Goal: Task Accomplishment & Management: Manage account settings

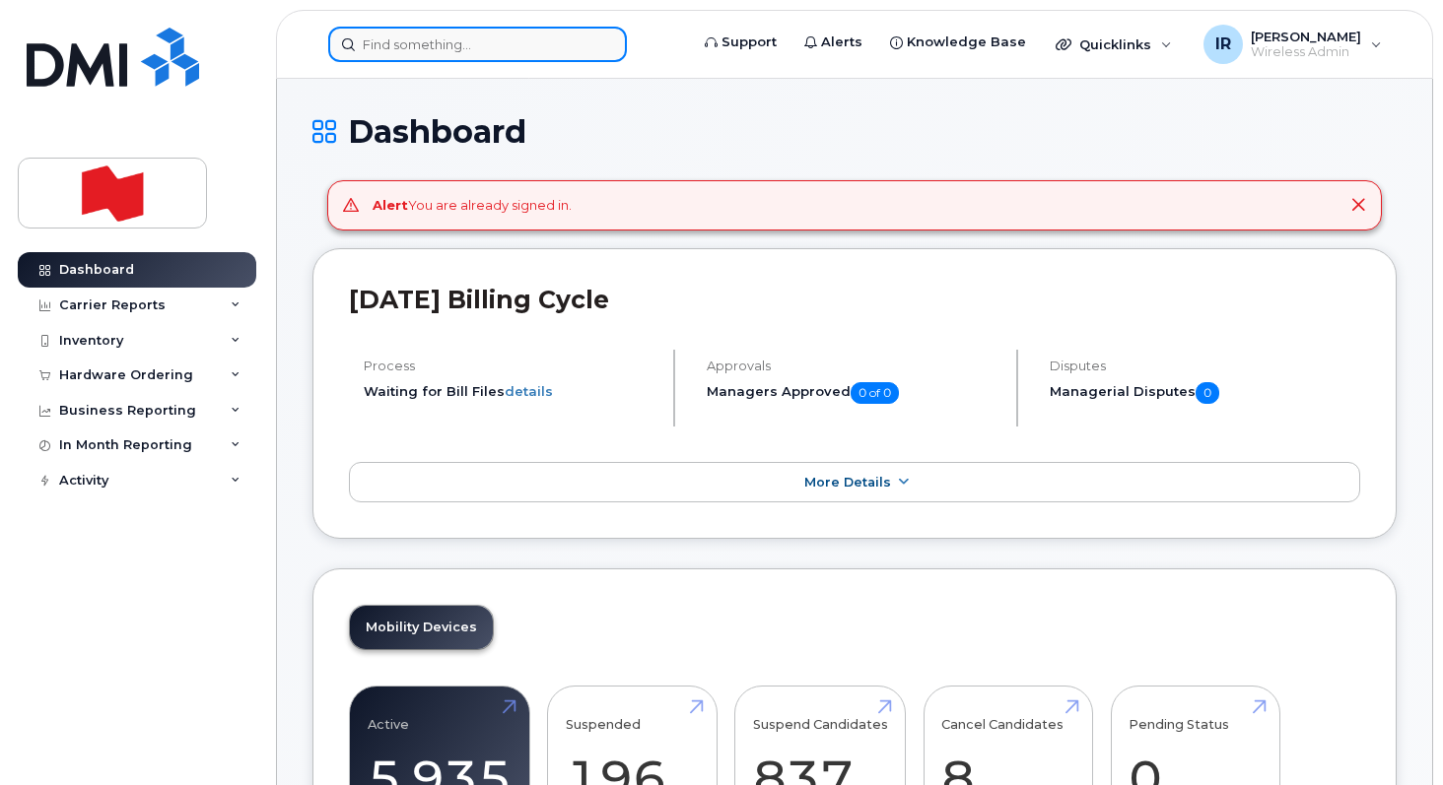
click at [427, 46] on input at bounding box center [477, 44] width 299 height 35
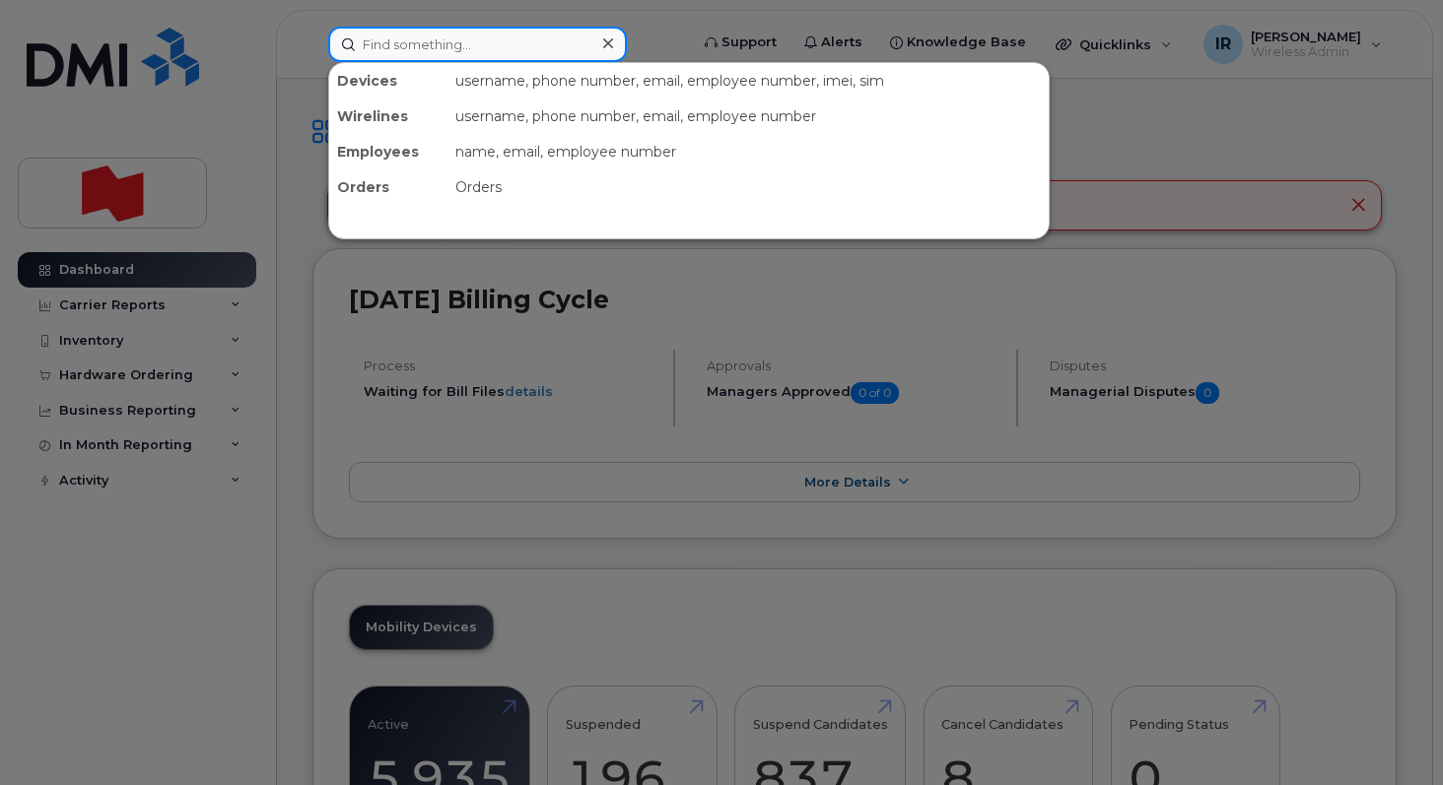
paste input "ghazi.bensalem@bnc.ca"
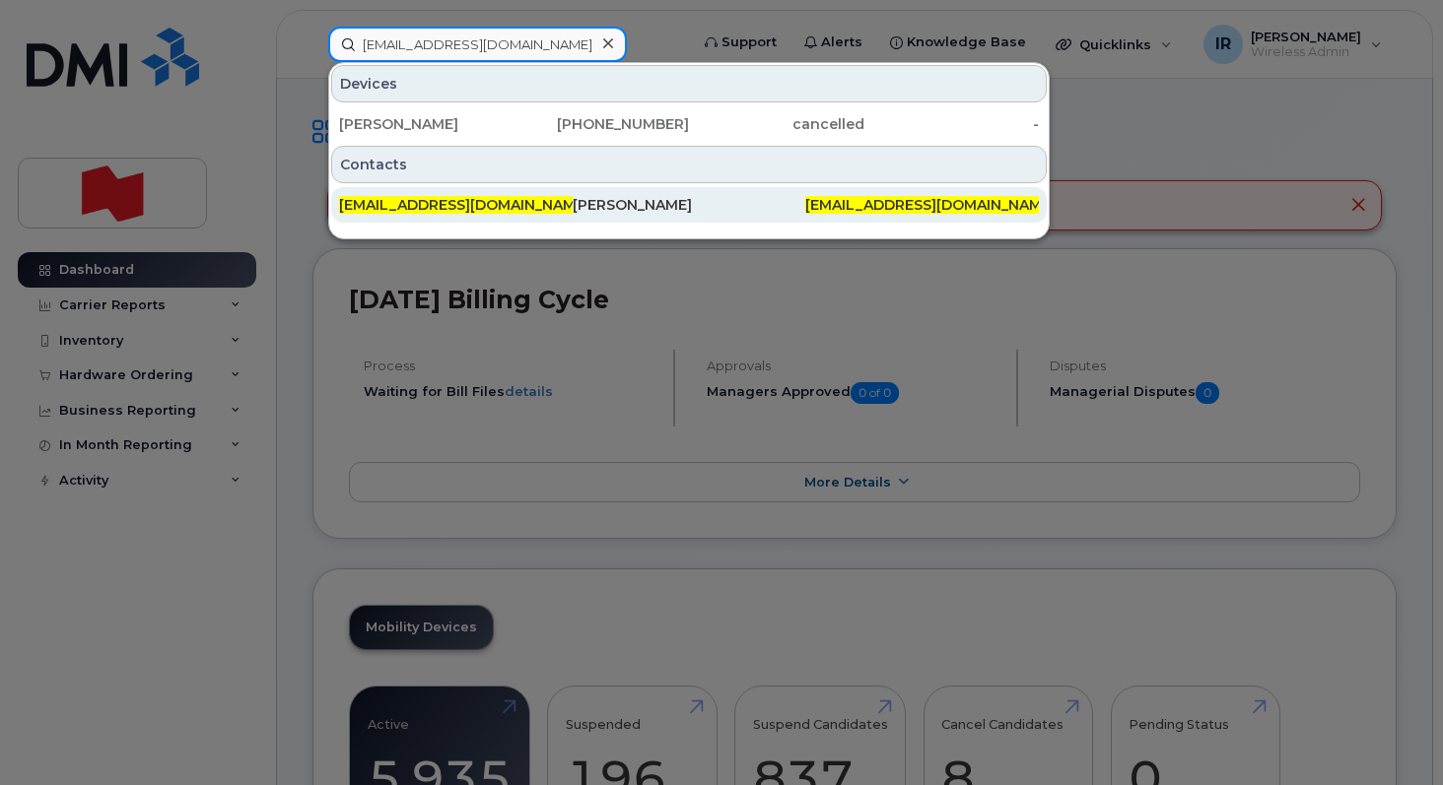
type input "ghazi.bensalem@bnc.ca"
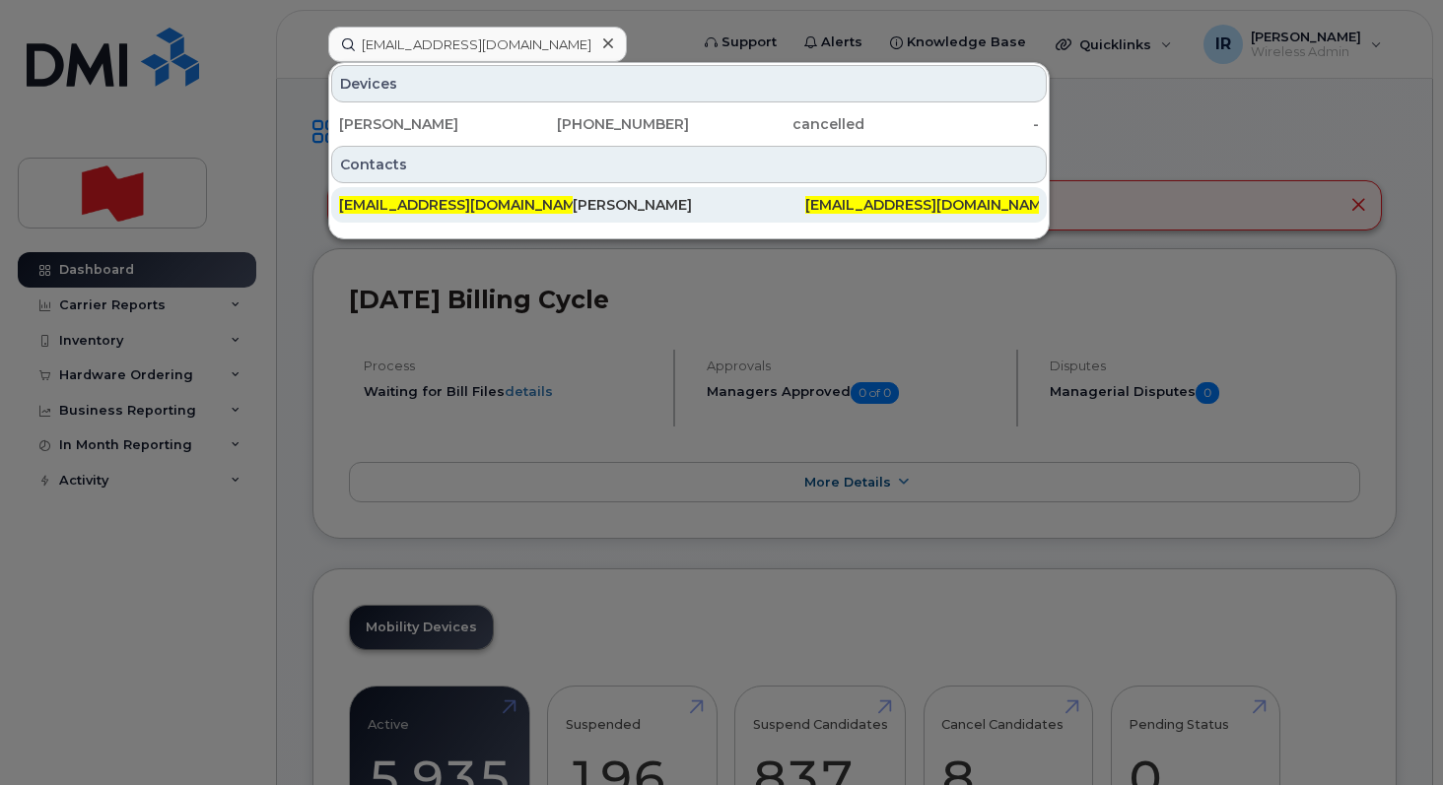
click at [430, 199] on span "Ghazi.BenSalem@bnc.ca" at bounding box center [464, 205] width 250 height 18
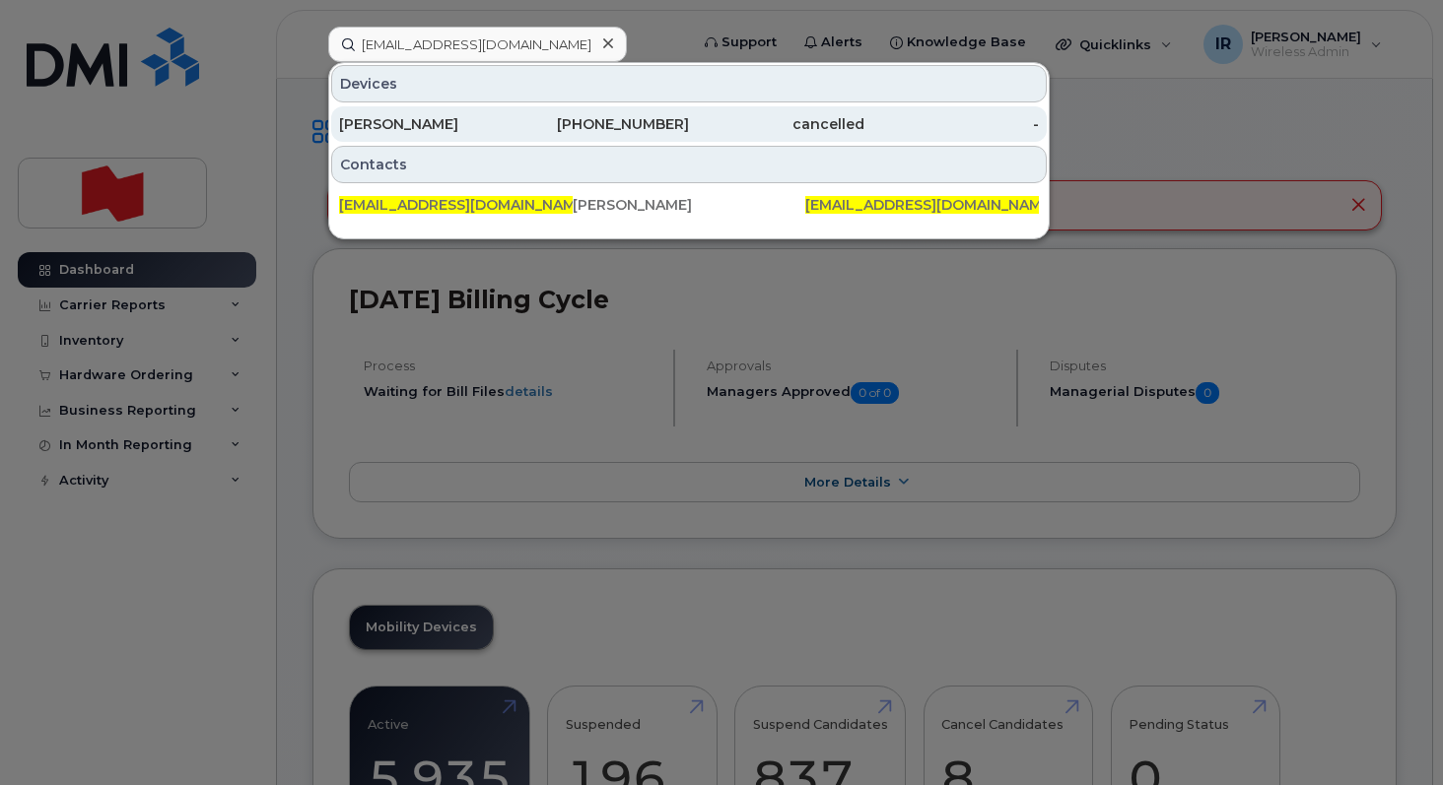
click at [570, 115] on div "438-887-4160" at bounding box center [601, 124] width 175 height 20
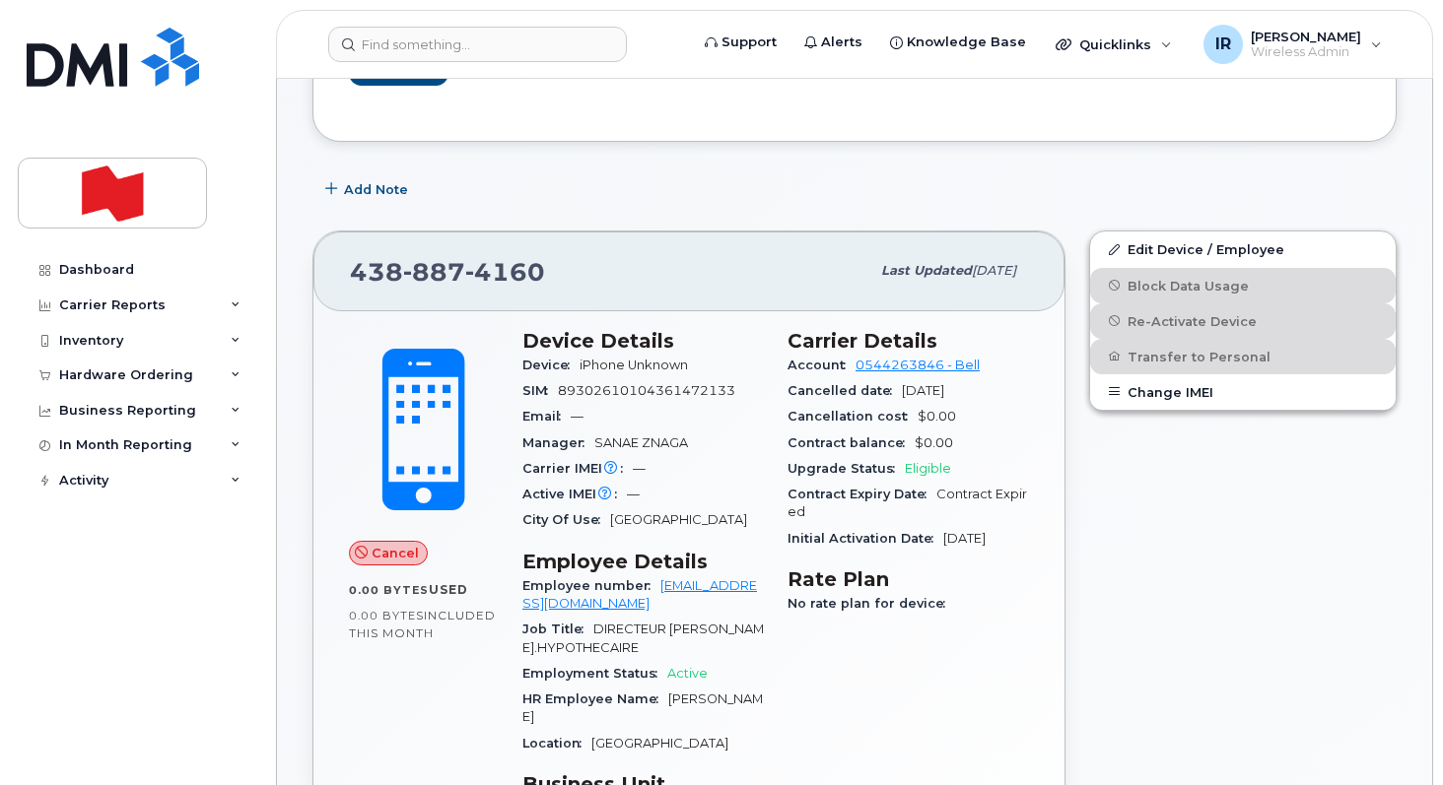
scroll to position [230, 0]
click at [229, 312] on div "Carrier Reports" at bounding box center [137, 305] width 238 height 35
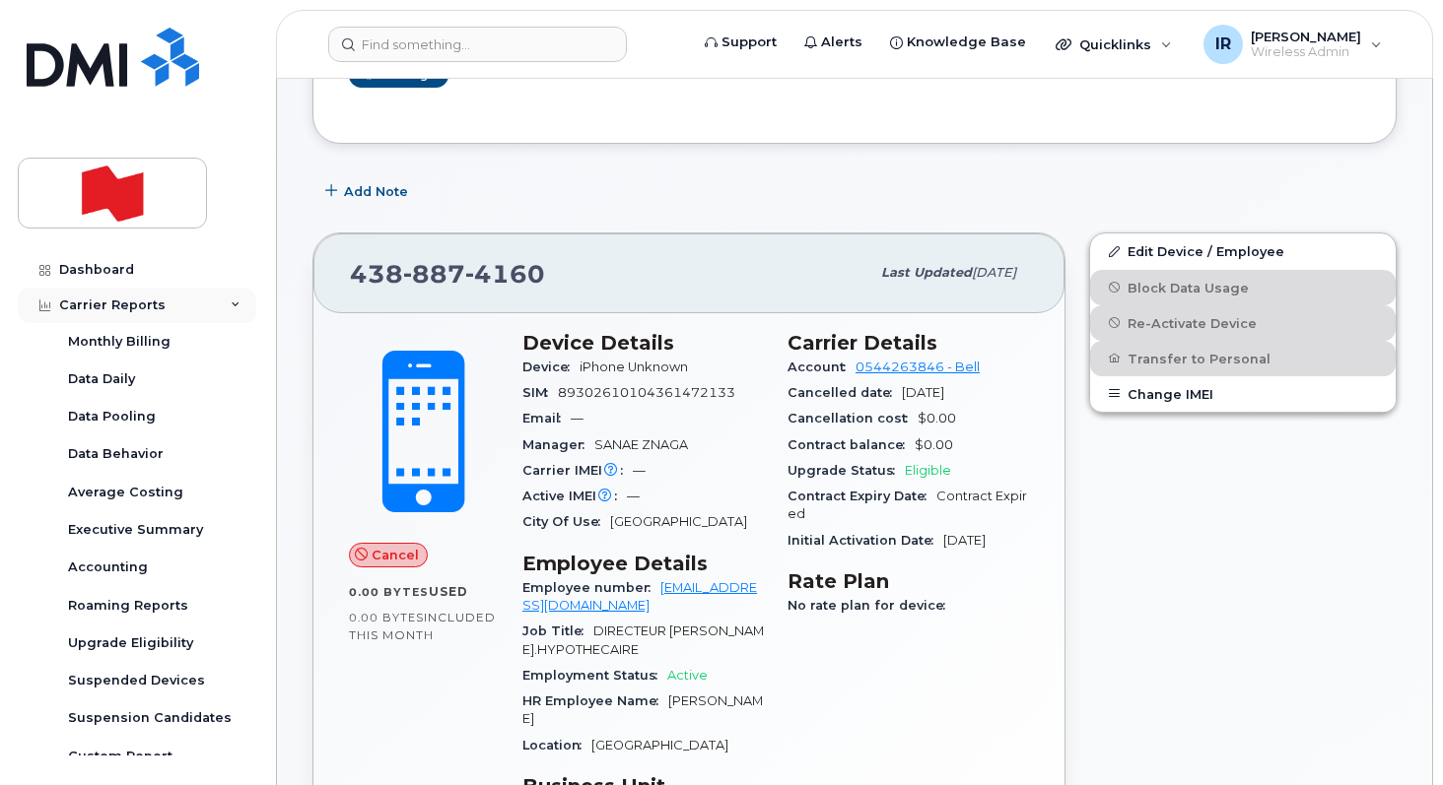
click at [225, 316] on div "Carrier Reports" at bounding box center [137, 305] width 238 height 35
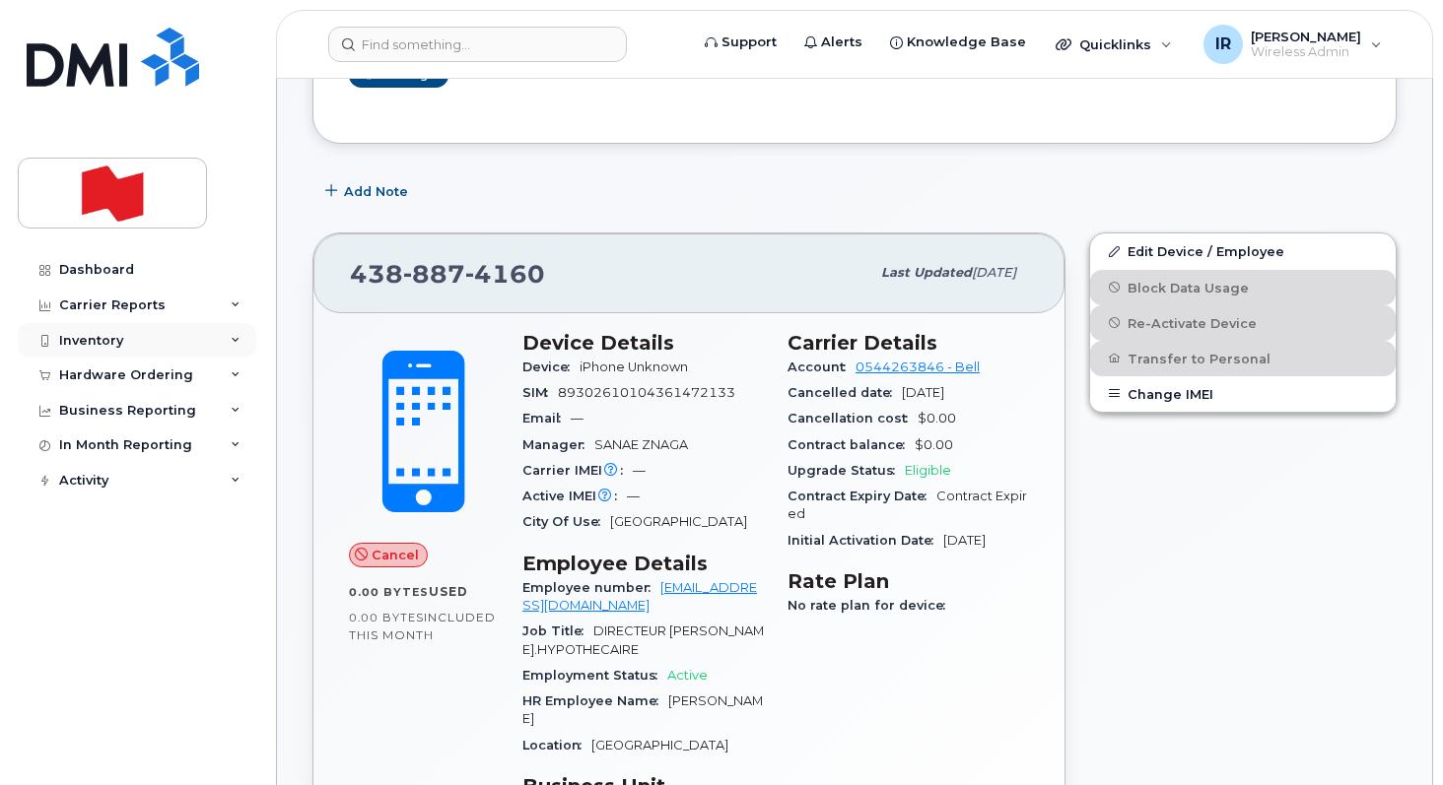
click at [232, 348] on div "Inventory" at bounding box center [137, 340] width 238 height 35
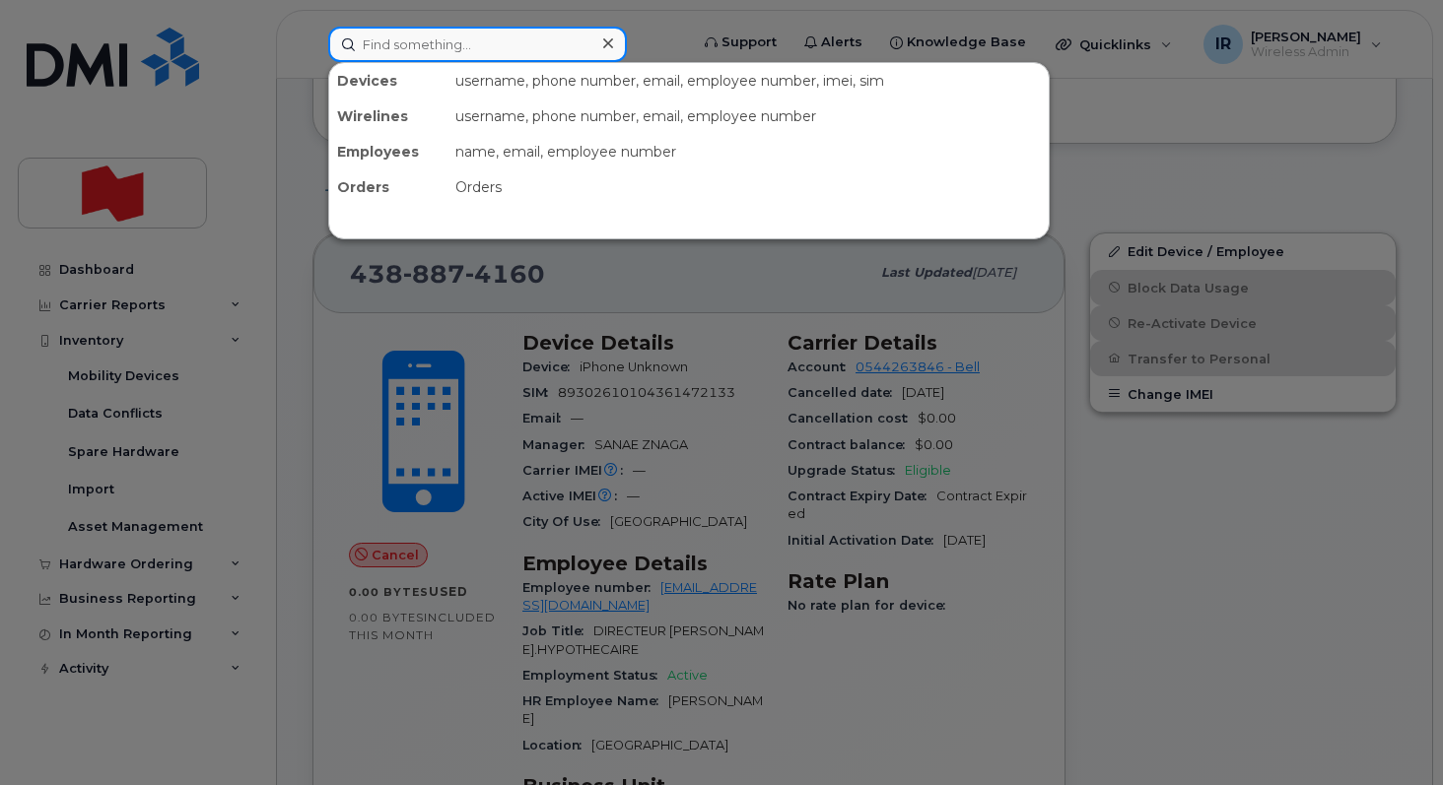
click at [411, 39] on input at bounding box center [477, 44] width 299 height 35
click at [391, 50] on input at bounding box center [477, 44] width 299 height 35
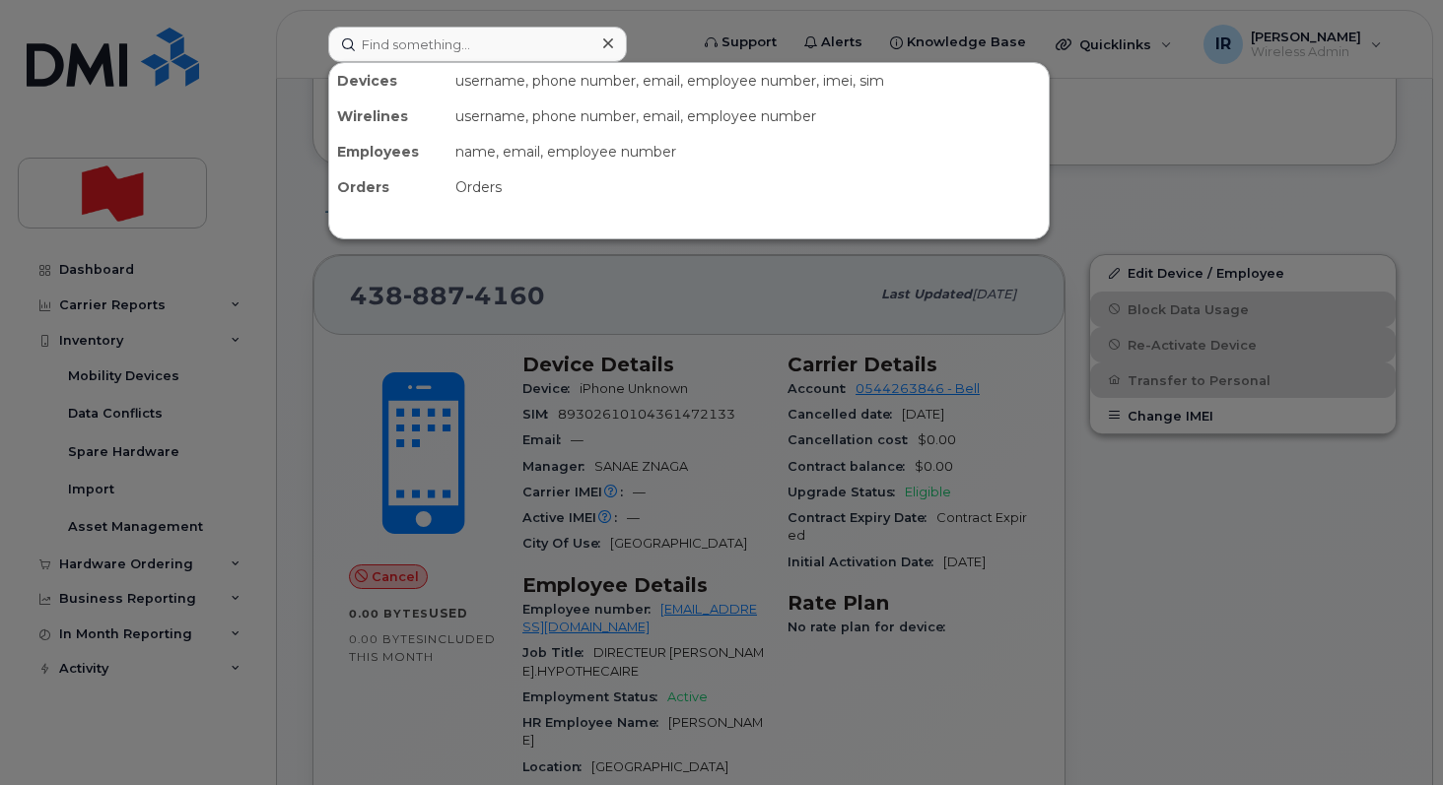
click at [770, 284] on div at bounding box center [721, 392] width 1443 height 785
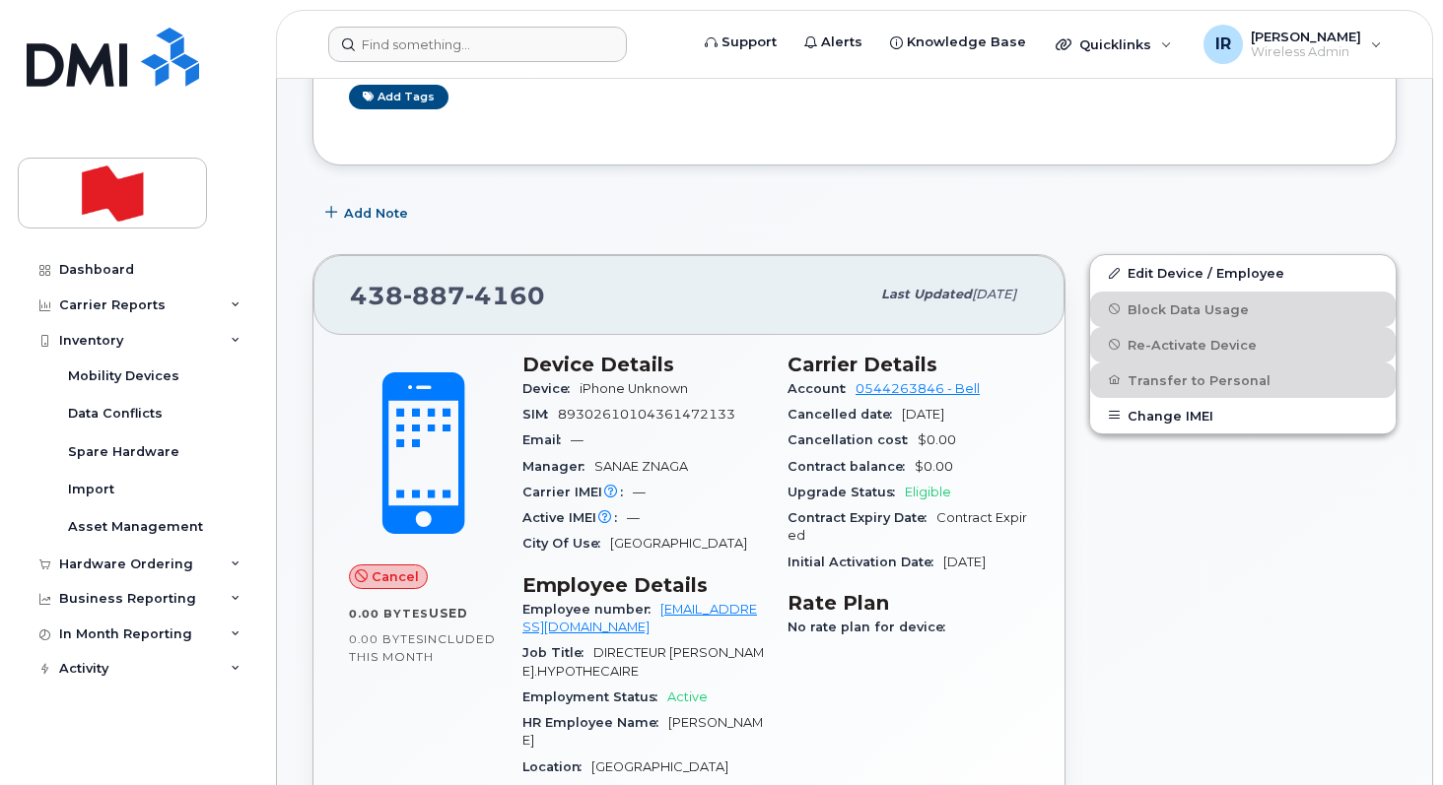
click at [770, 284] on div "438 887 4160" at bounding box center [609, 294] width 519 height 41
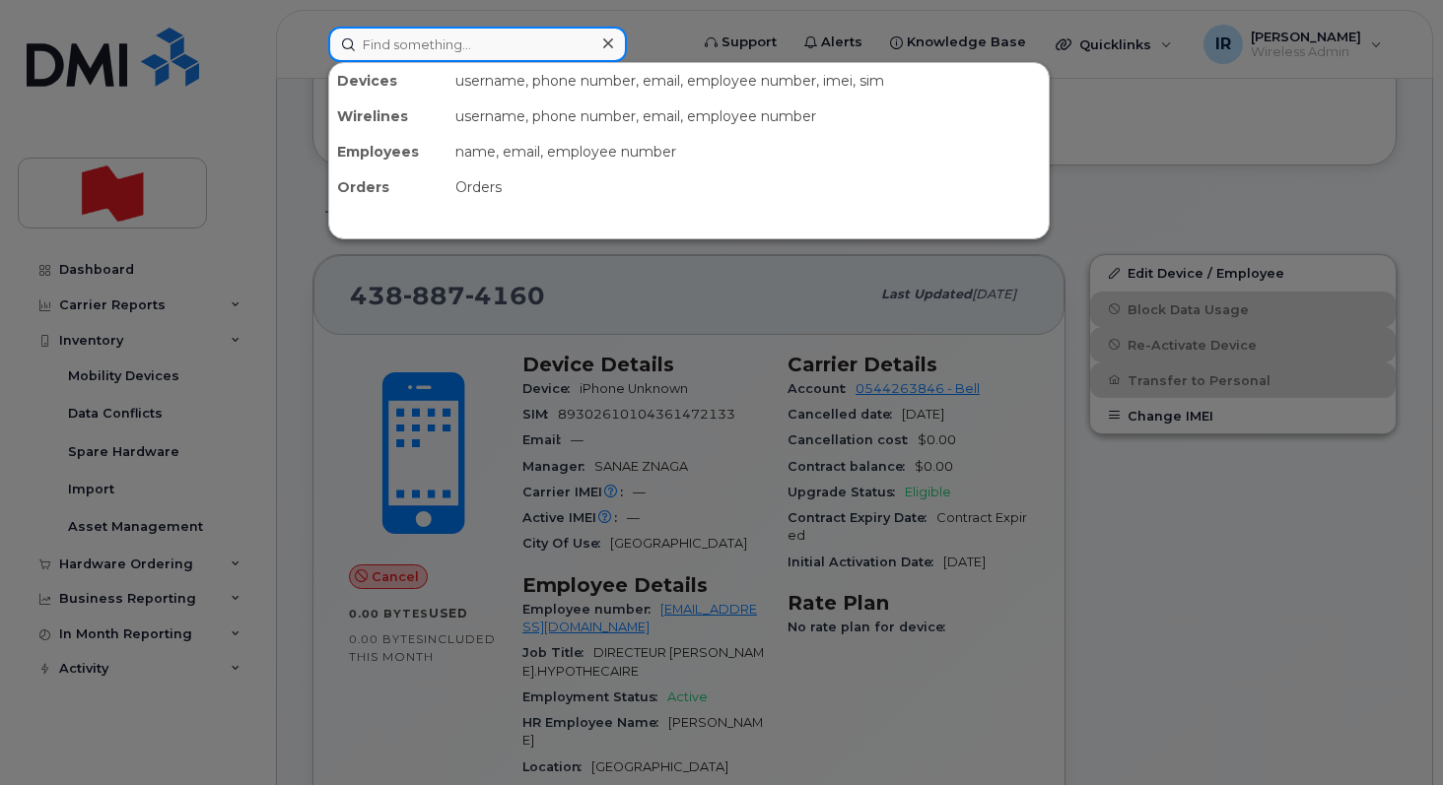
click at [514, 41] on input at bounding box center [477, 44] width 299 height 35
paste input "353912900431023"
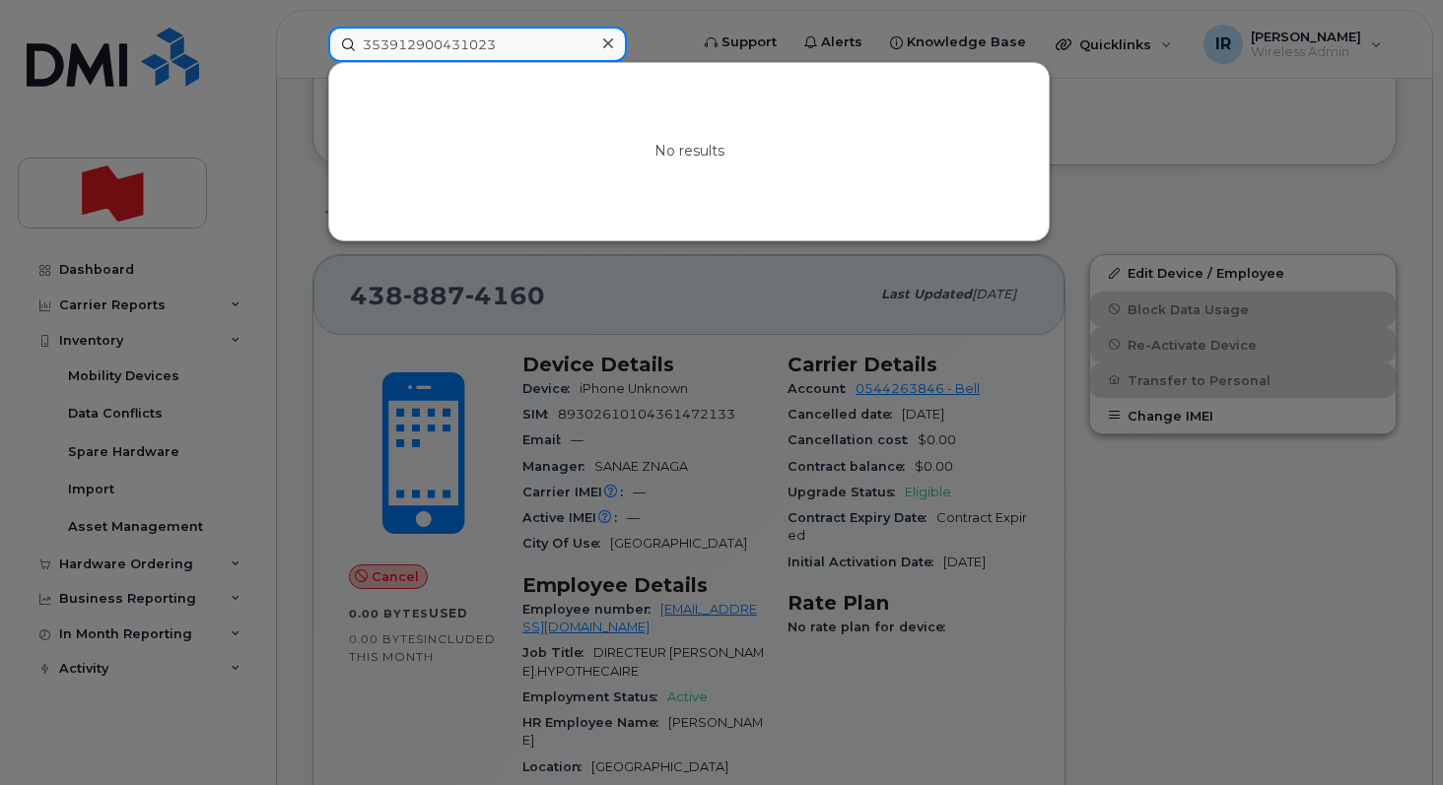
click at [514, 41] on input "353912900431023" at bounding box center [477, 44] width 299 height 35
click at [549, 46] on input "353912900431023" at bounding box center [477, 44] width 299 height 35
type input "3"
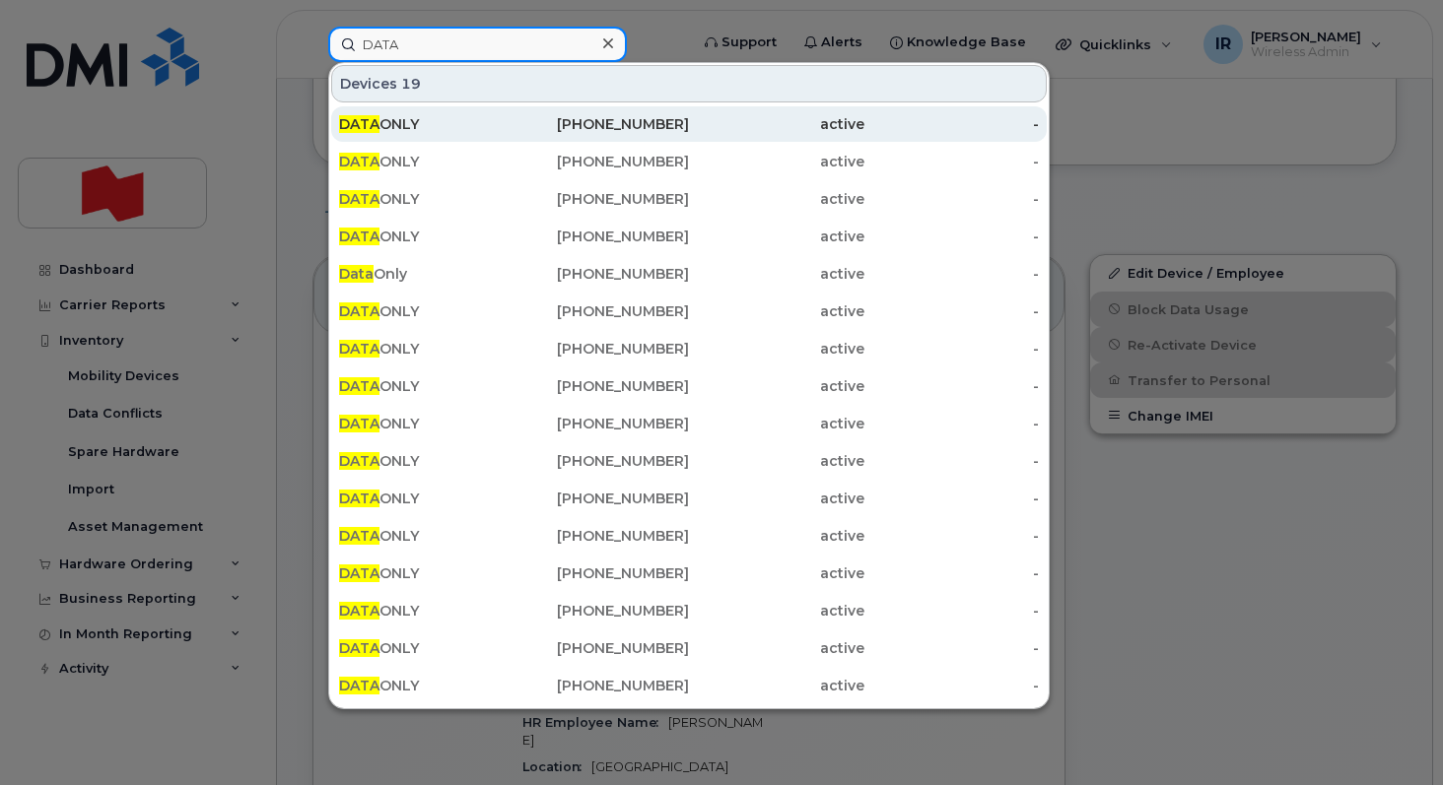
type input "DATA"
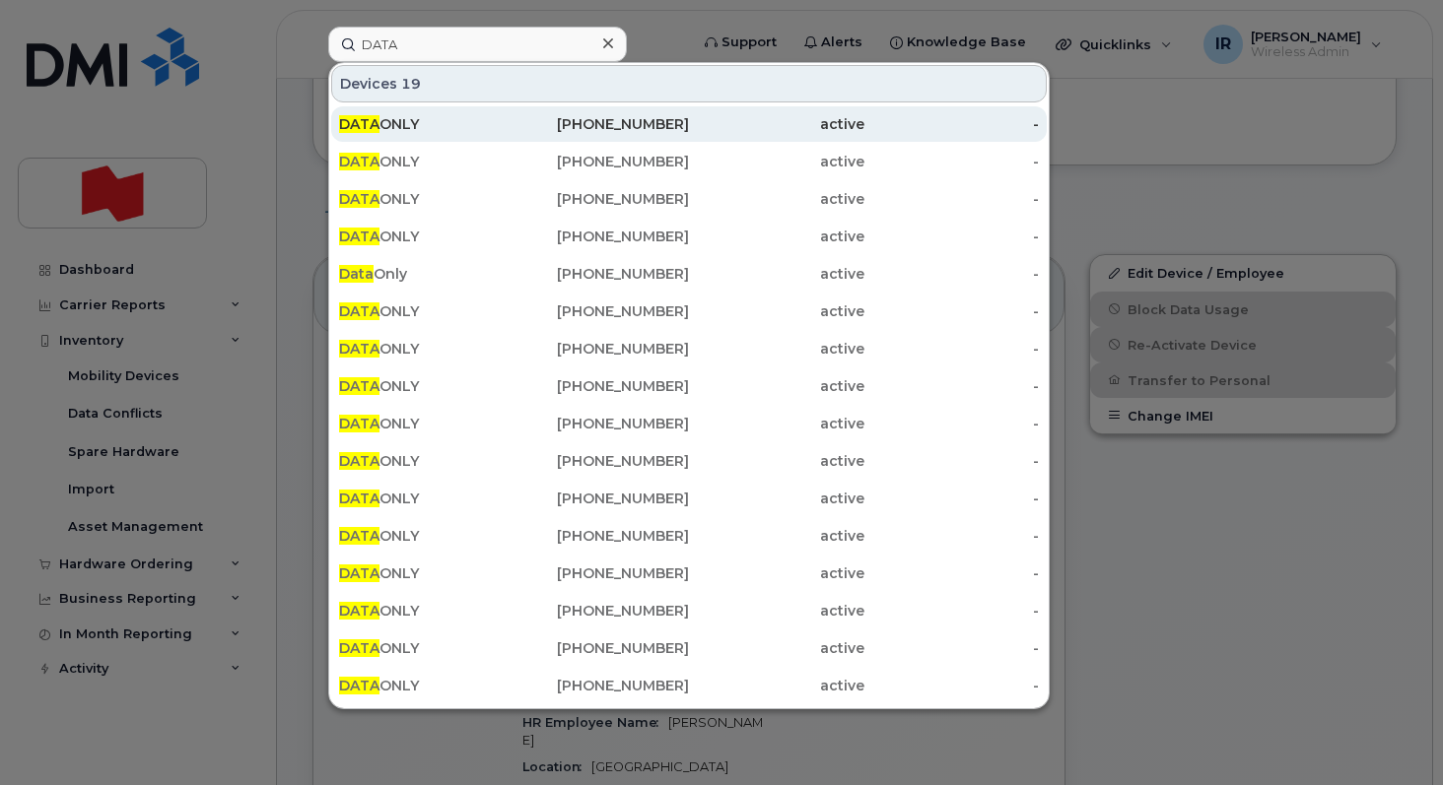
click at [514, 134] on div "DATA ONLY" at bounding box center [601, 123] width 175 height 35
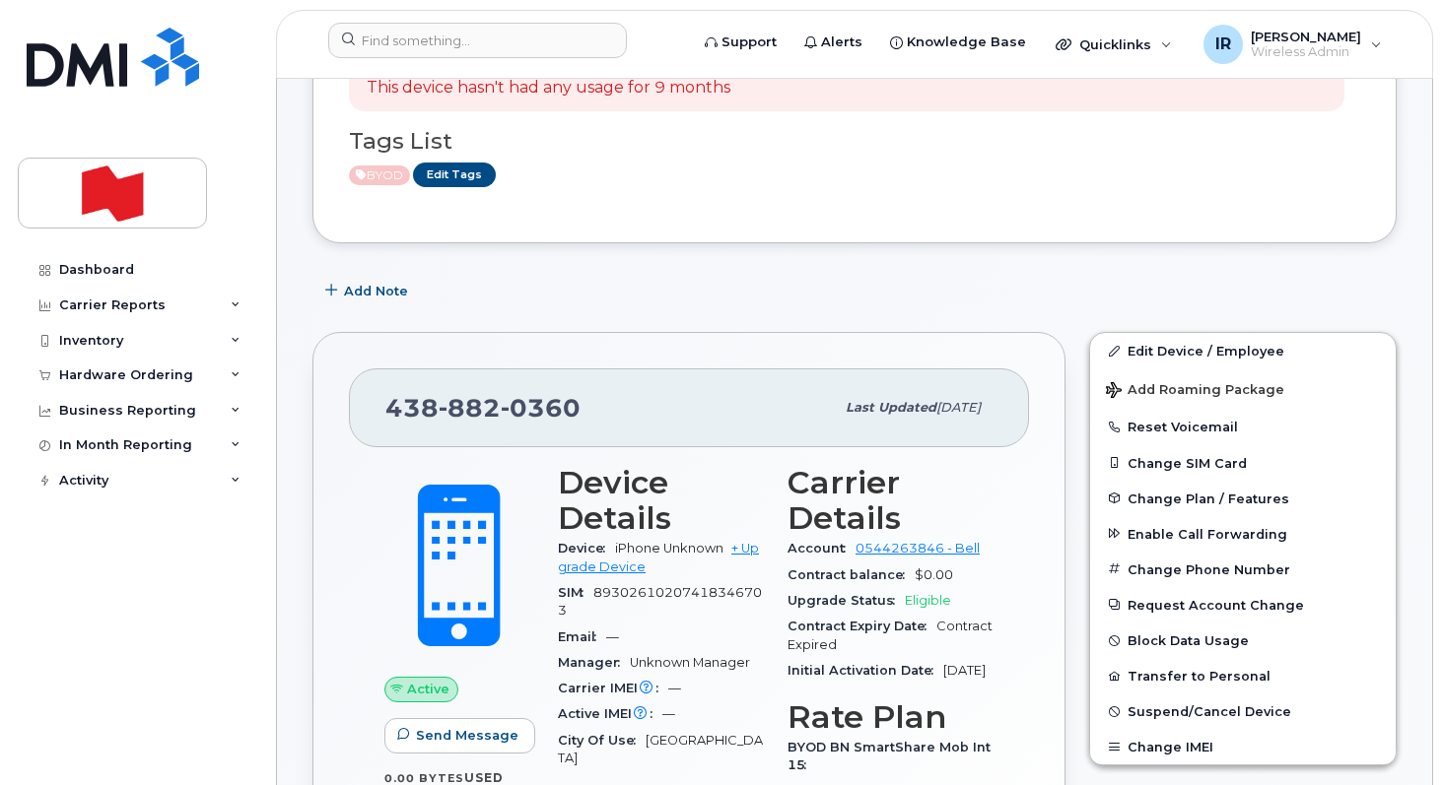
scroll to position [155, 0]
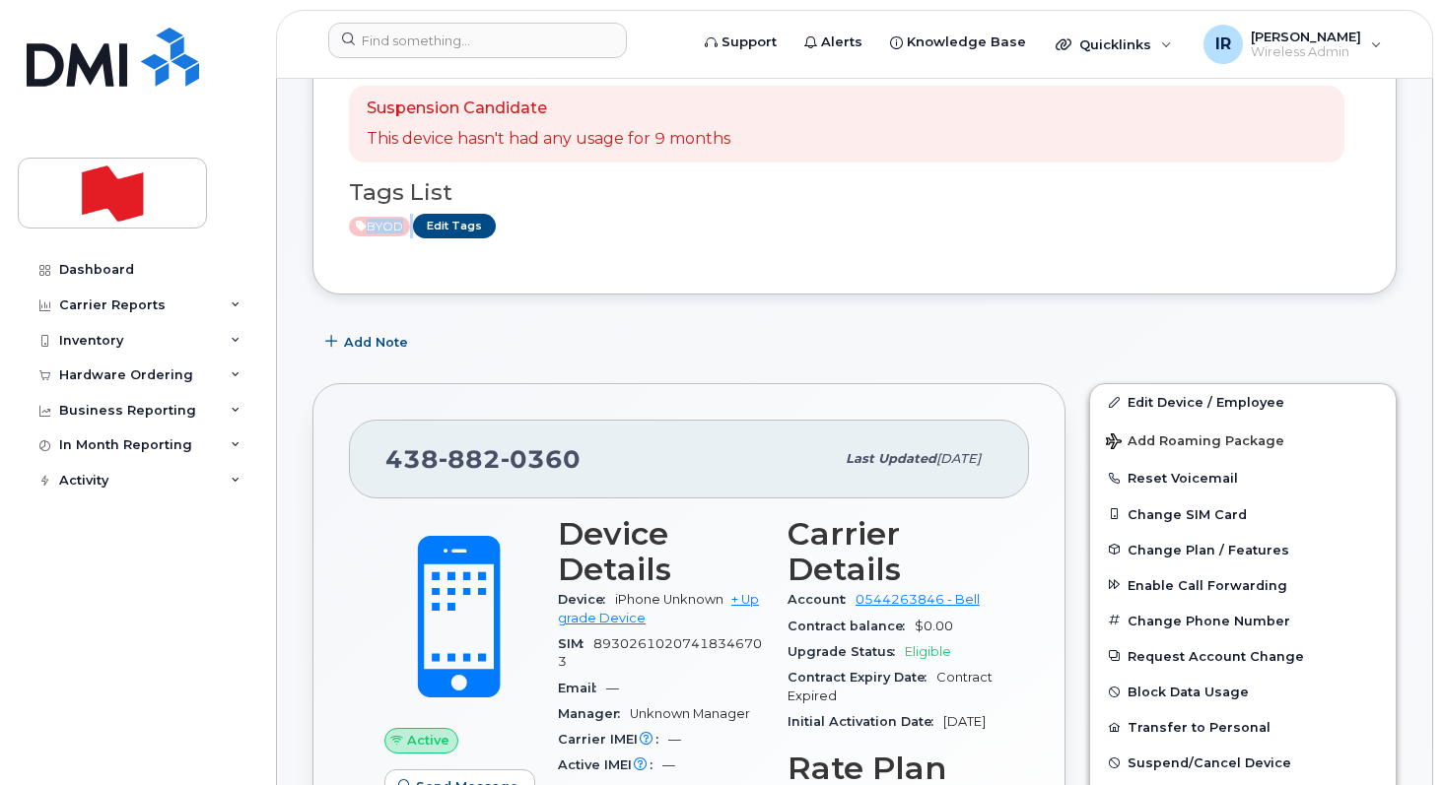
drag, startPoint x: 699, startPoint y: 245, endPoint x: 698, endPoint y: 444, distance: 199.0
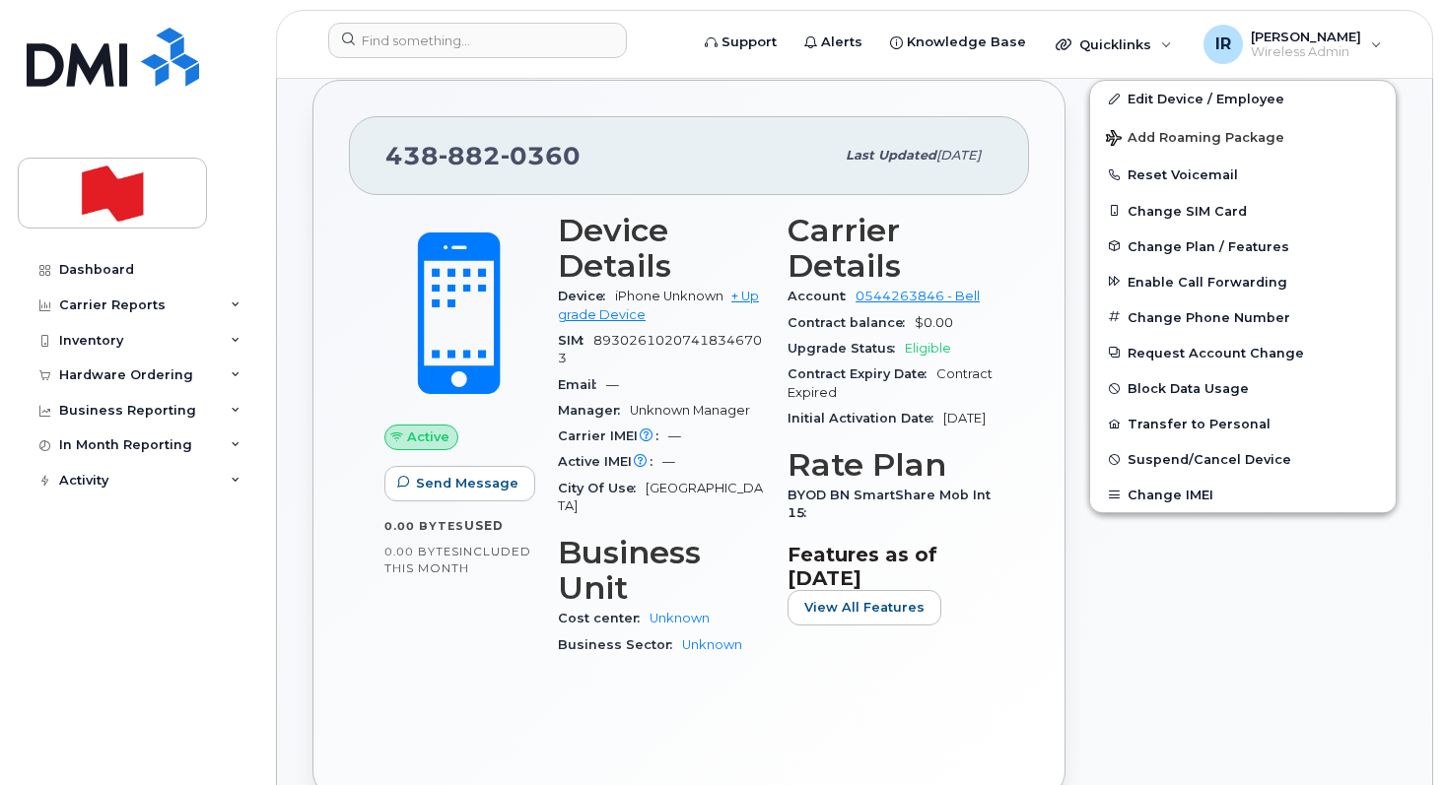
scroll to position [459, 0]
click at [1135, 99] on link "Edit Device / Employee" at bounding box center [1242, 97] width 305 height 35
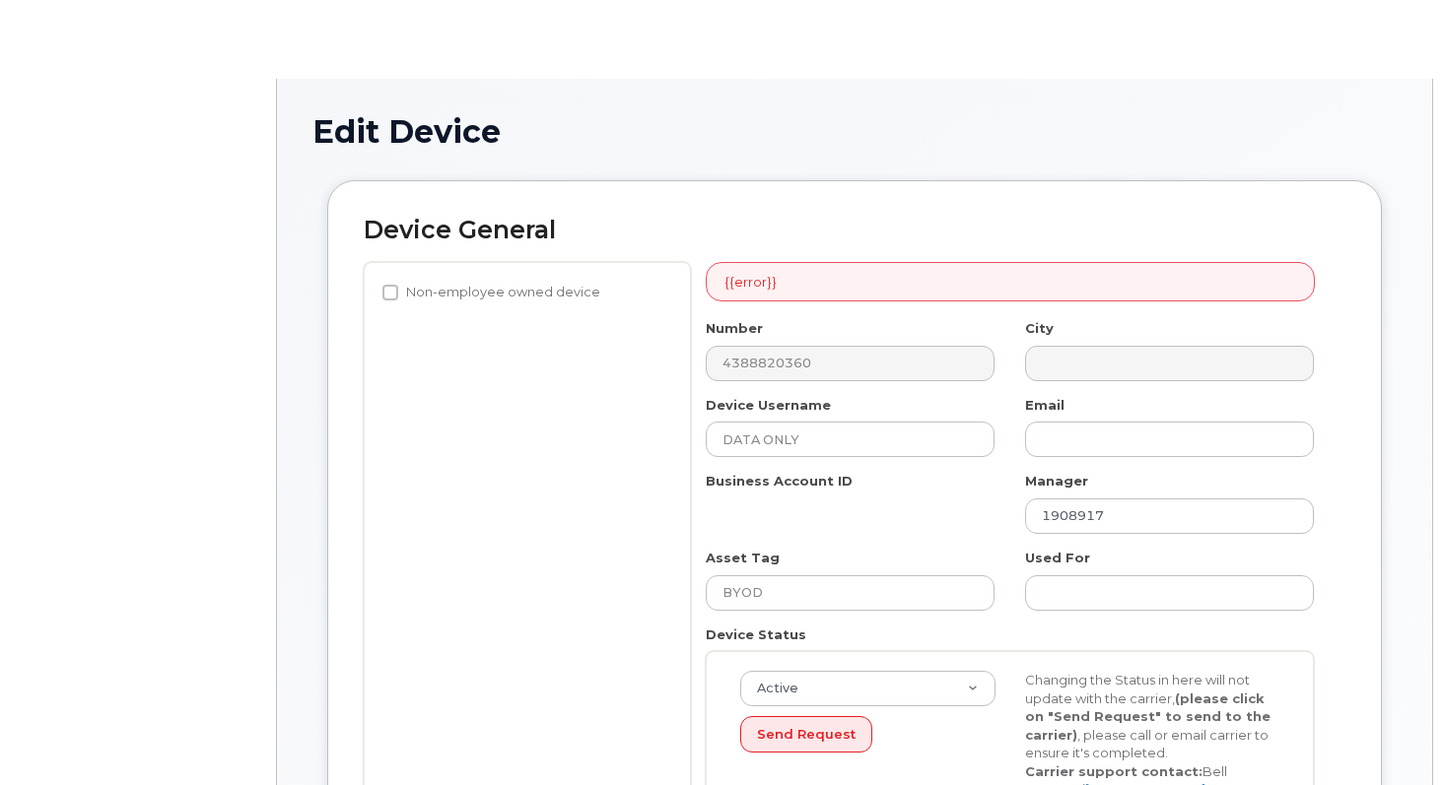
select select "22916206"
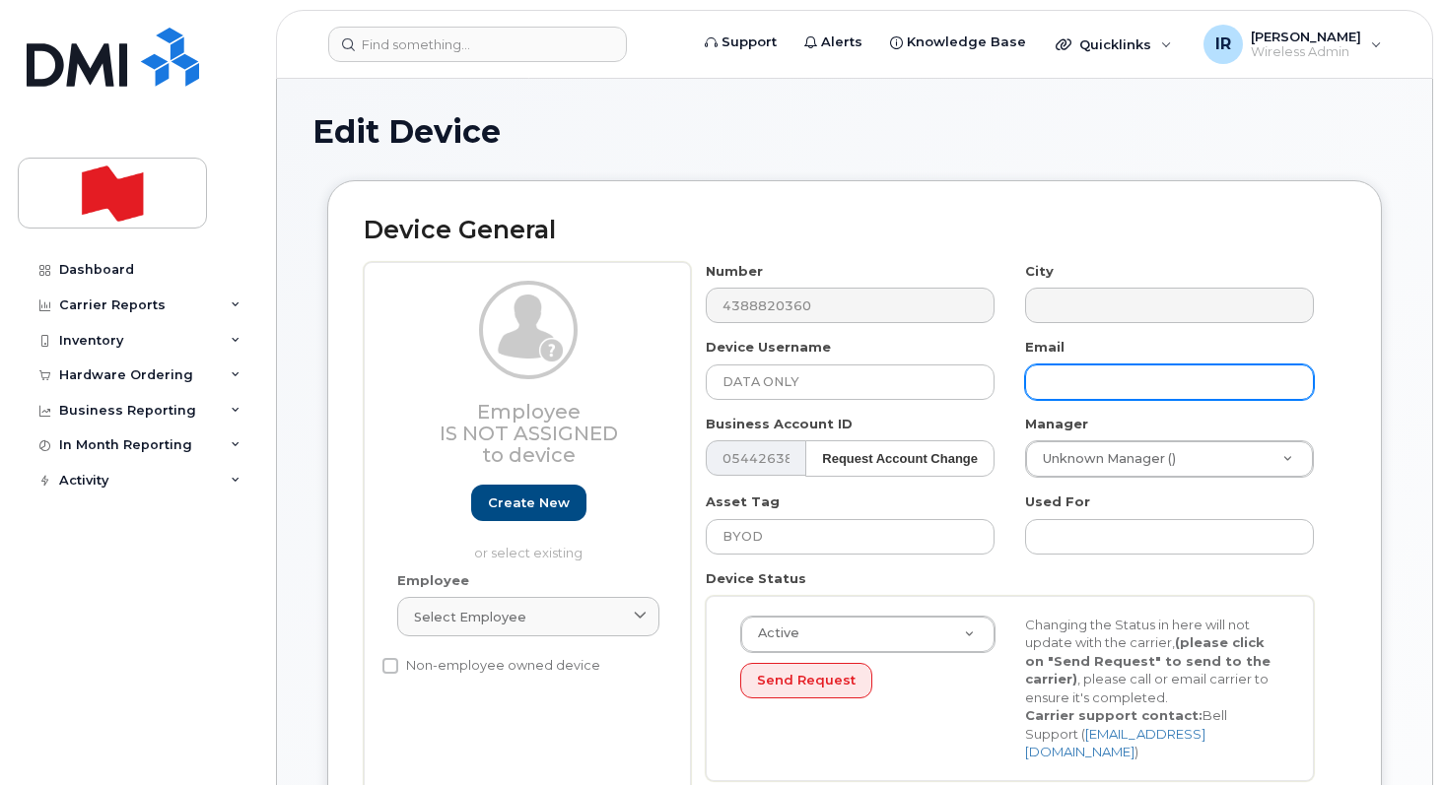
click at [1064, 391] on input "text" at bounding box center [1169, 382] width 289 height 35
paste input "353912900431023"
drag, startPoint x: 1187, startPoint y: 384, endPoint x: 978, endPoint y: 384, distance: 208.9
click at [978, 384] on div "Number 4388820360 City Device Username DATA ONLY Email 353912900431023 Business…" at bounding box center [1010, 529] width 638 height 534
paste input "ghazi.bensalem@bnc.ca"
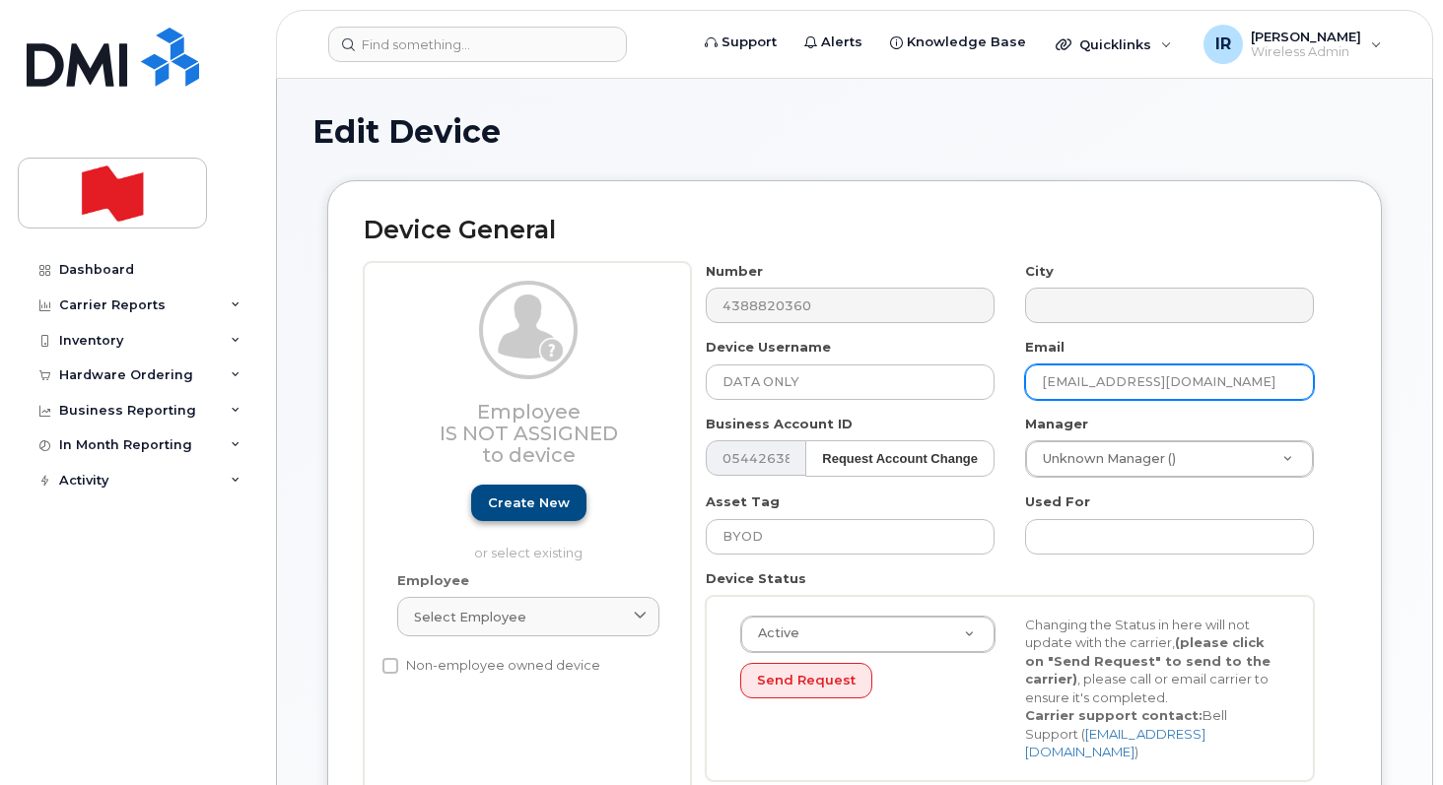
type input "ghazi.bensalem@bnc.ca"
click at [536, 513] on link "Create new" at bounding box center [528, 503] width 115 height 36
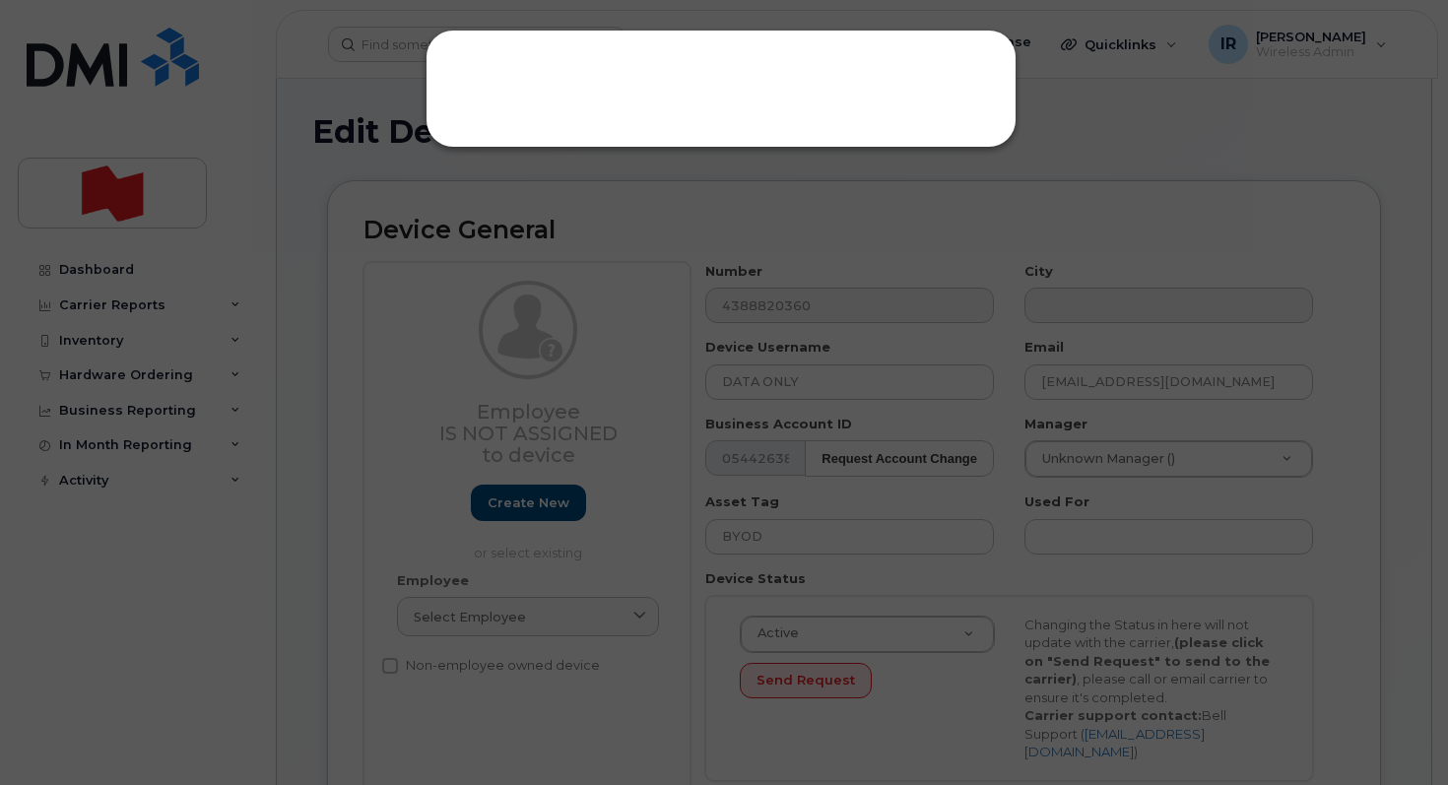
click at [1108, 174] on div at bounding box center [724, 392] width 1448 height 785
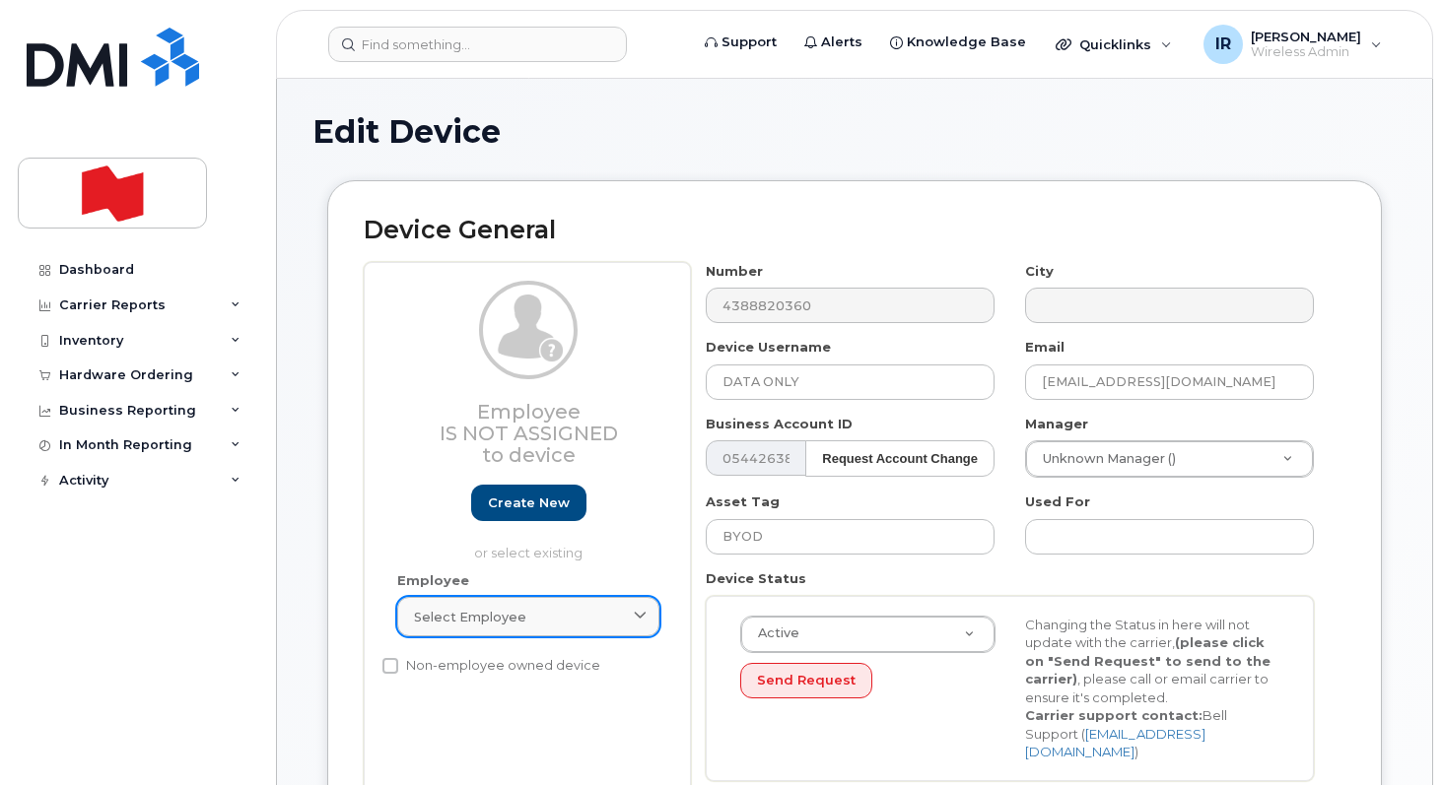
click at [547, 624] on div "Select employee" at bounding box center [528, 617] width 229 height 19
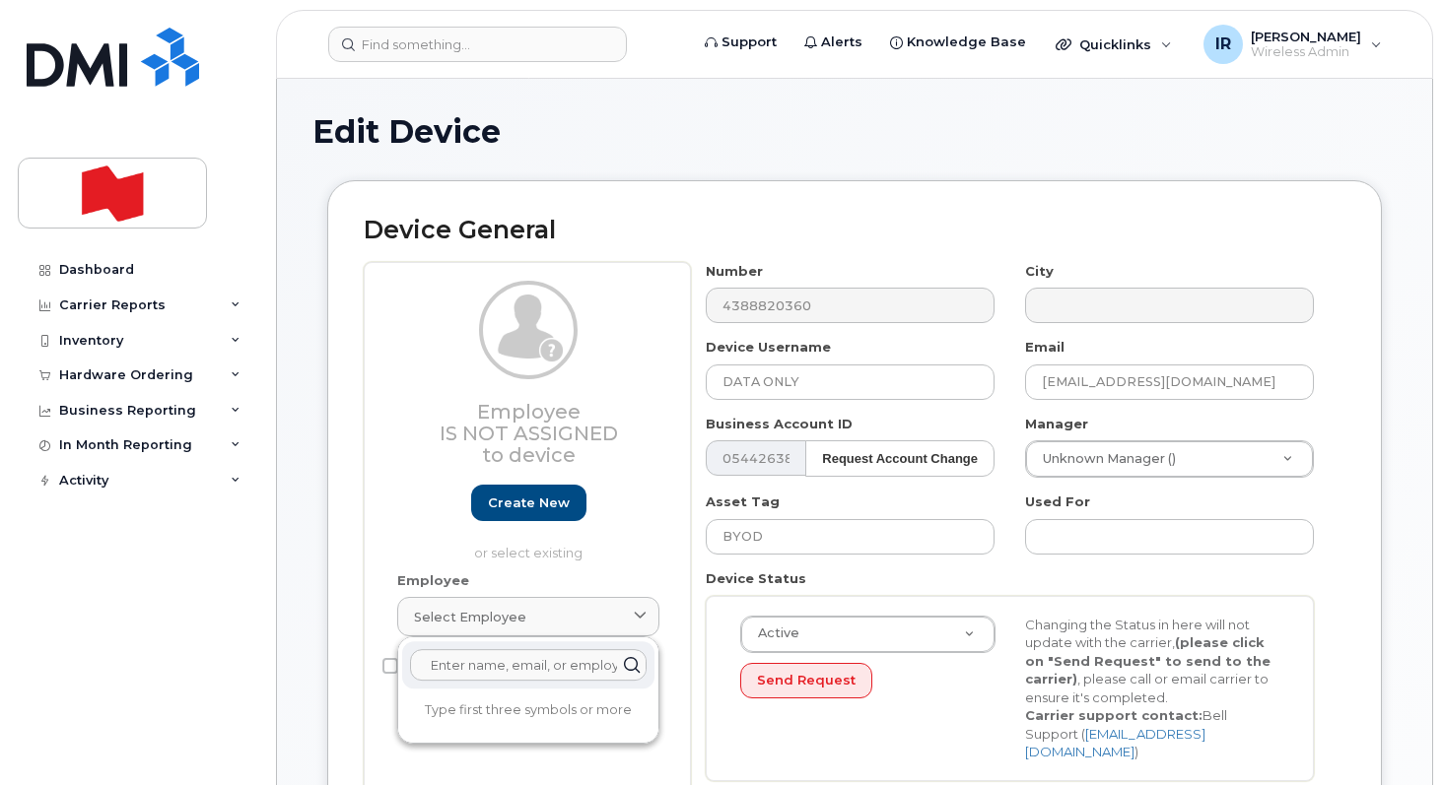
click at [507, 660] on input "text" at bounding box center [528, 665] width 236 height 32
paste input "[EMAIL_ADDRESS][DOMAIN_NAME]"
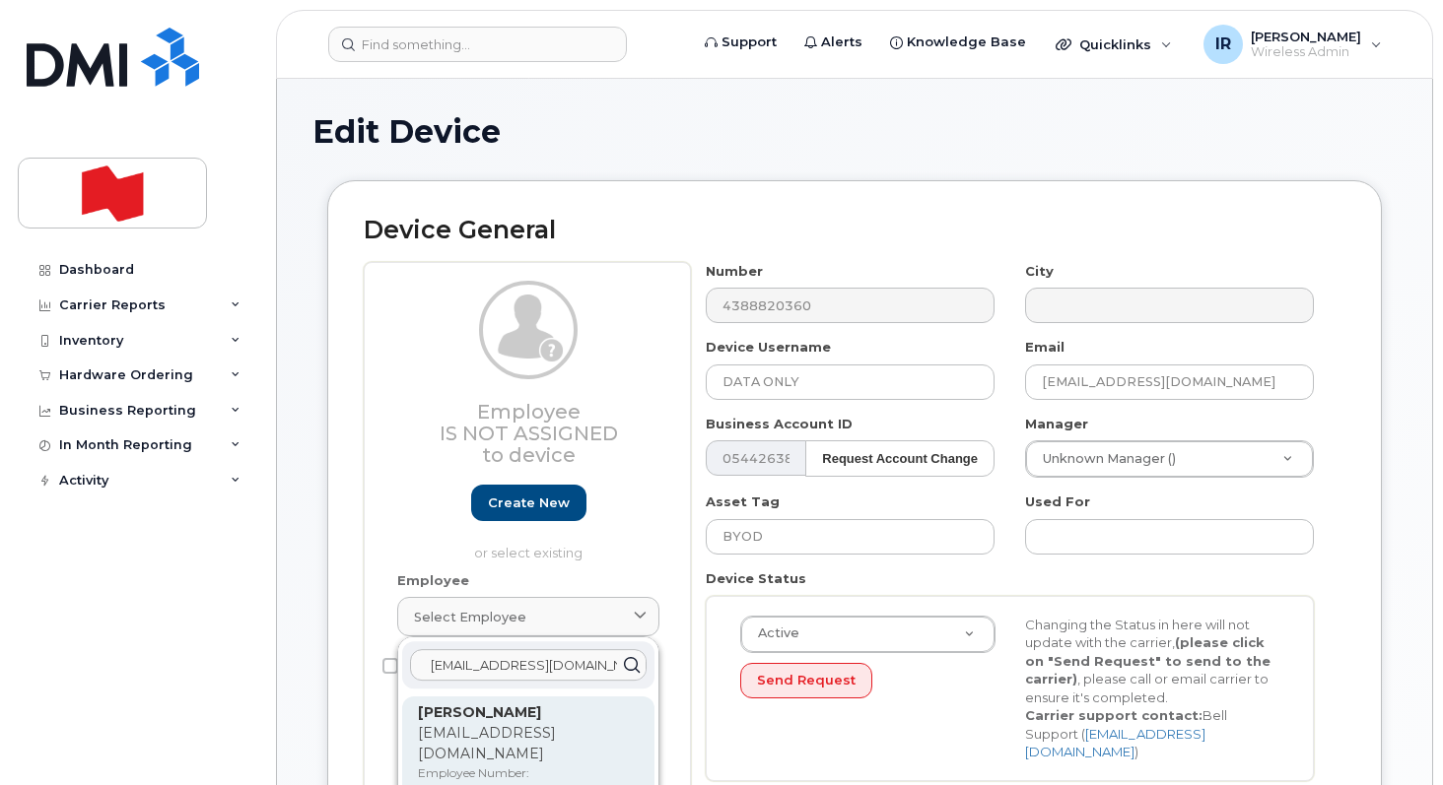
type input "[EMAIL_ADDRESS][DOMAIN_NAME]"
click at [487, 728] on p "[EMAIL_ADDRESS][DOMAIN_NAME]" at bounding box center [528, 743] width 221 height 41
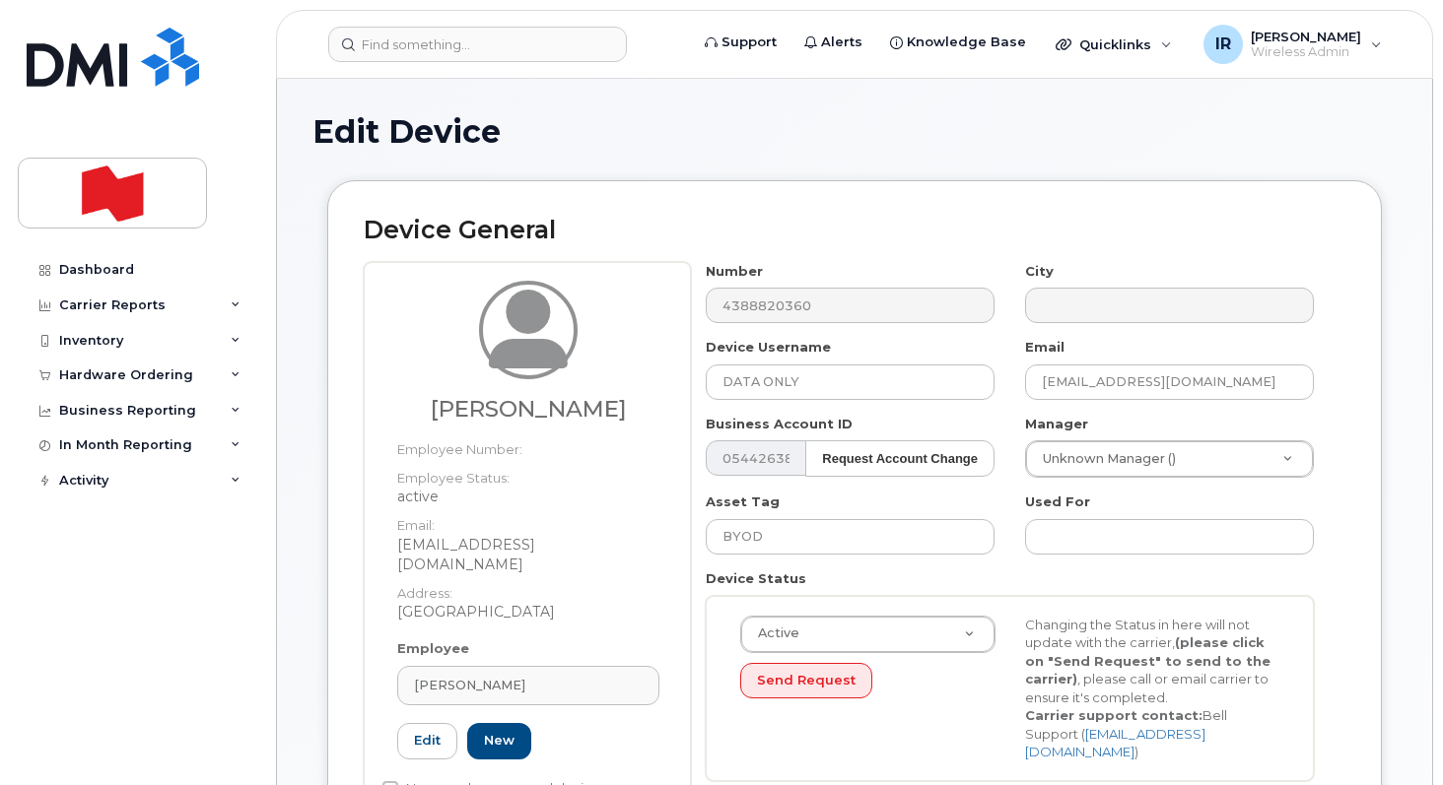
type input "[PERSON_NAME]"
type input "[EMAIL_ADDRESS][DOMAIN_NAME]"
type input "22916643"
select select "22917077"
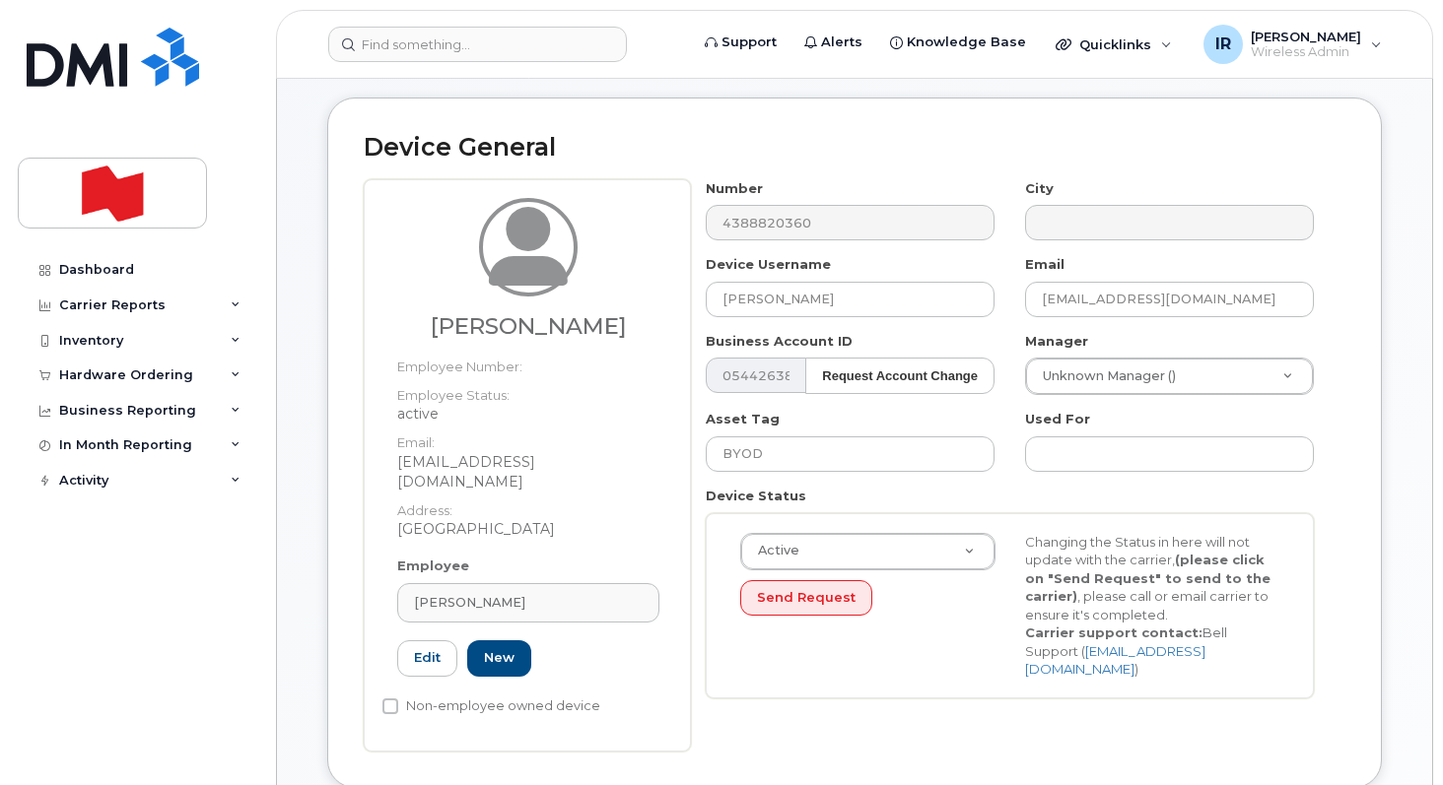
scroll to position [101, 0]
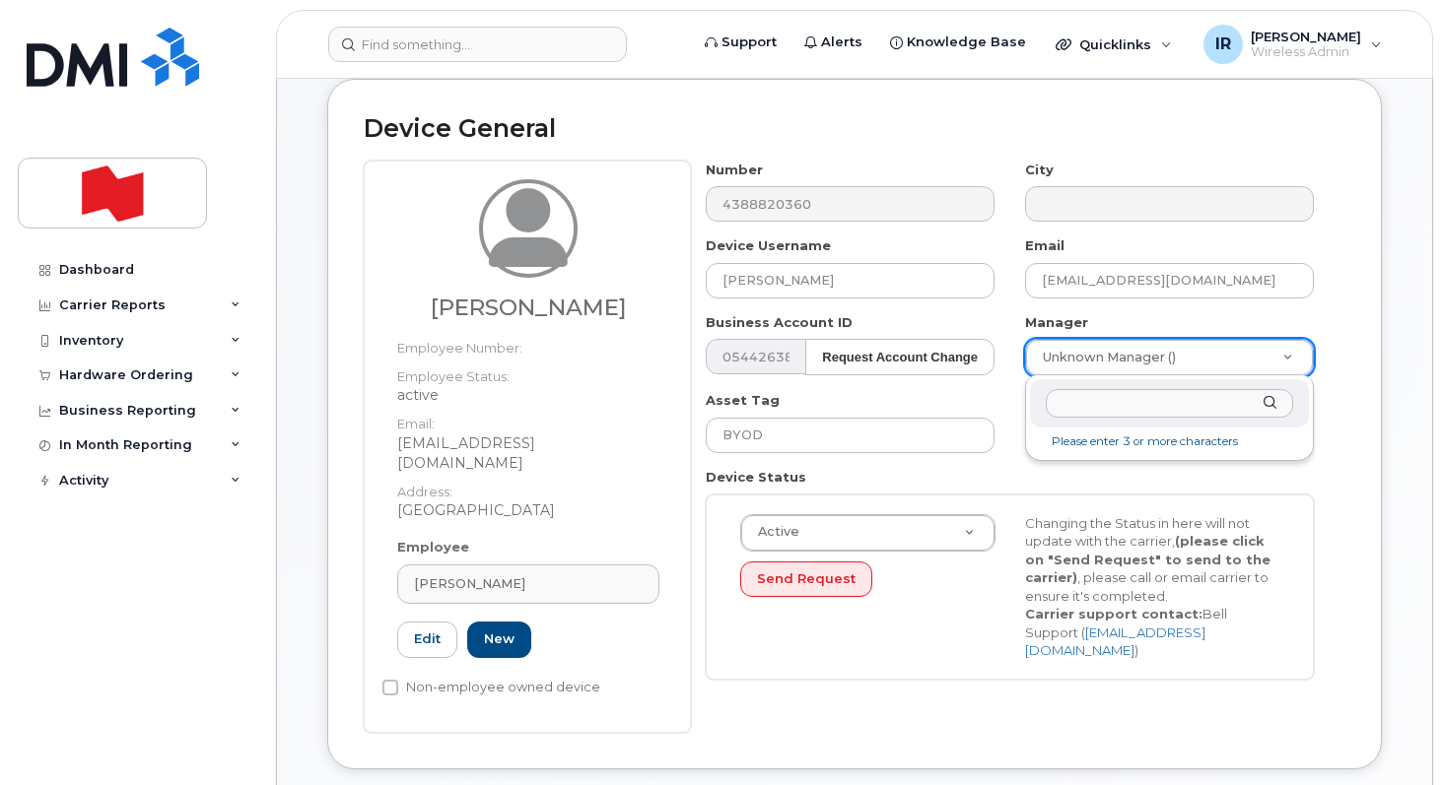
click at [1134, 411] on input "text" at bounding box center [1168, 403] width 247 height 29
paste input "Sanae.Znaga@bnc.ca"
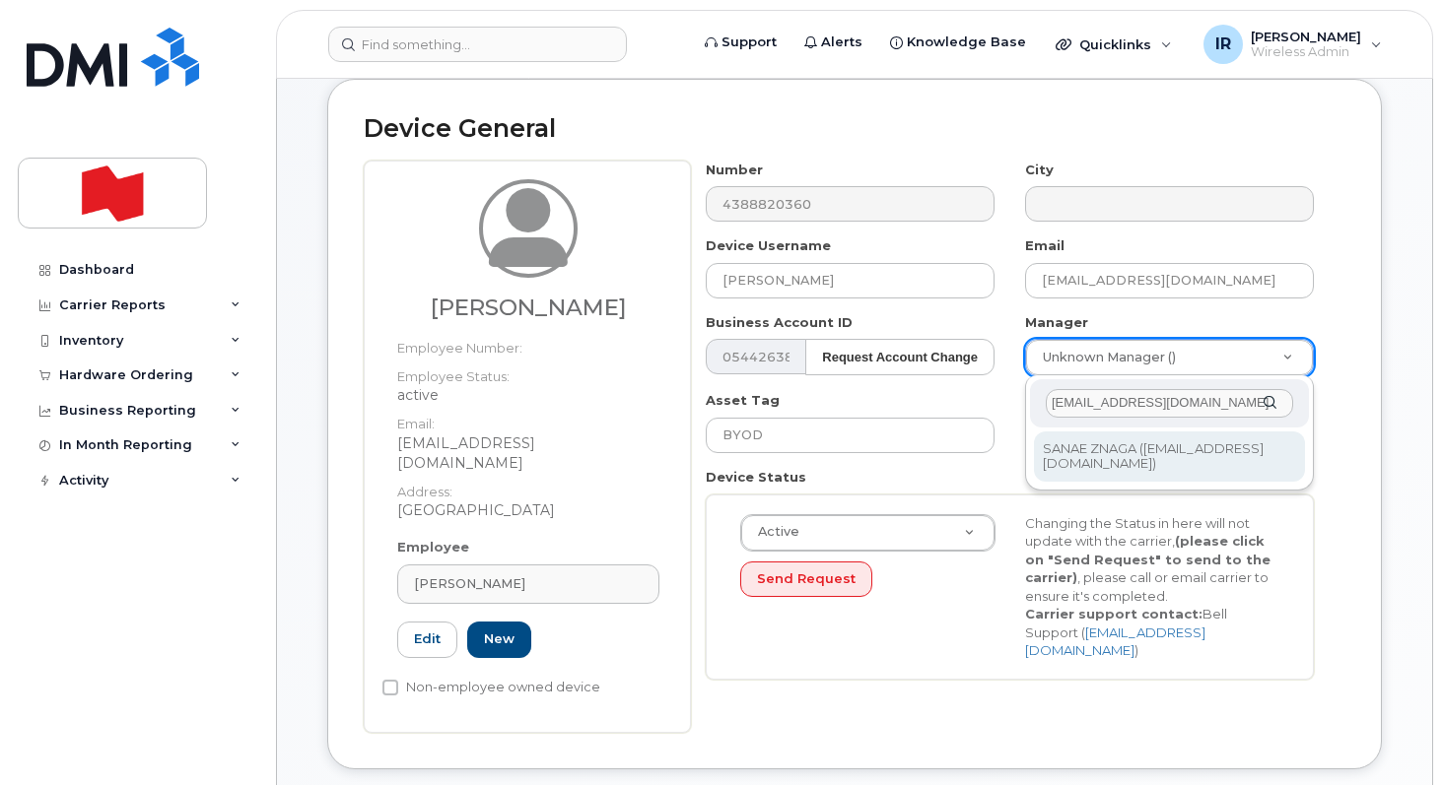
type input "Sanae.Znaga@bnc.ca"
type input "1921151"
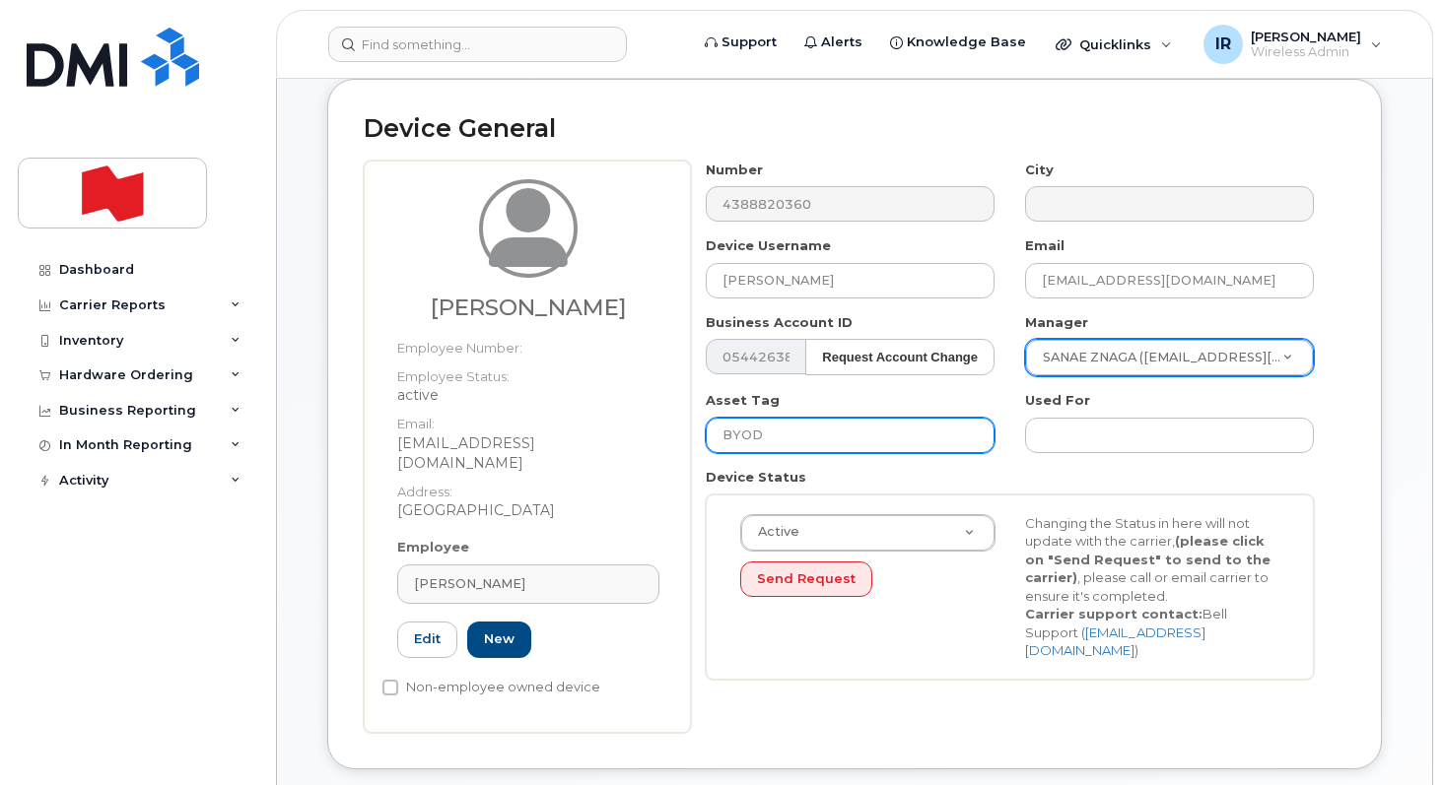
click at [855, 431] on input "BYOD" at bounding box center [849, 435] width 289 height 35
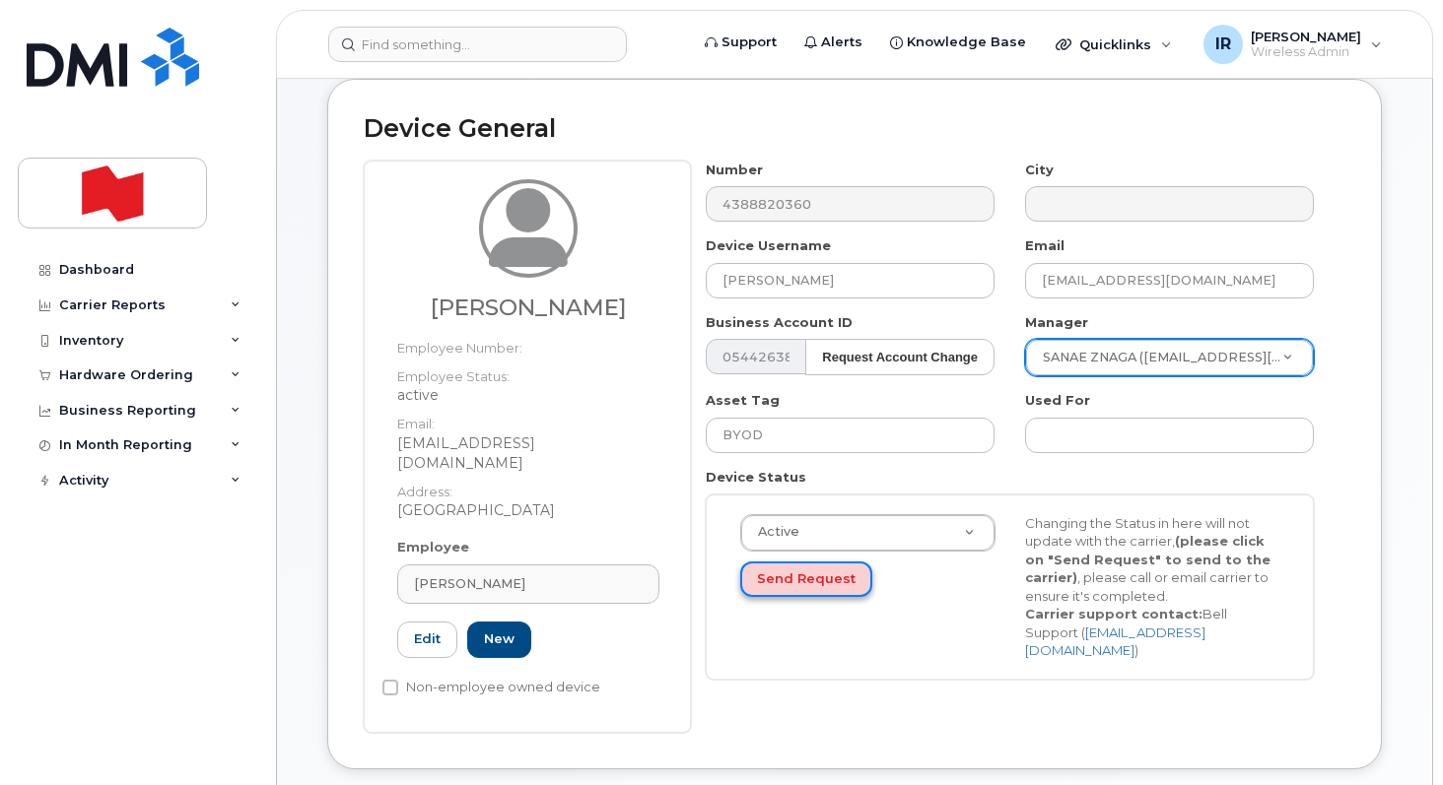
click at [790, 584] on button "Send Request" at bounding box center [806, 580] width 132 height 36
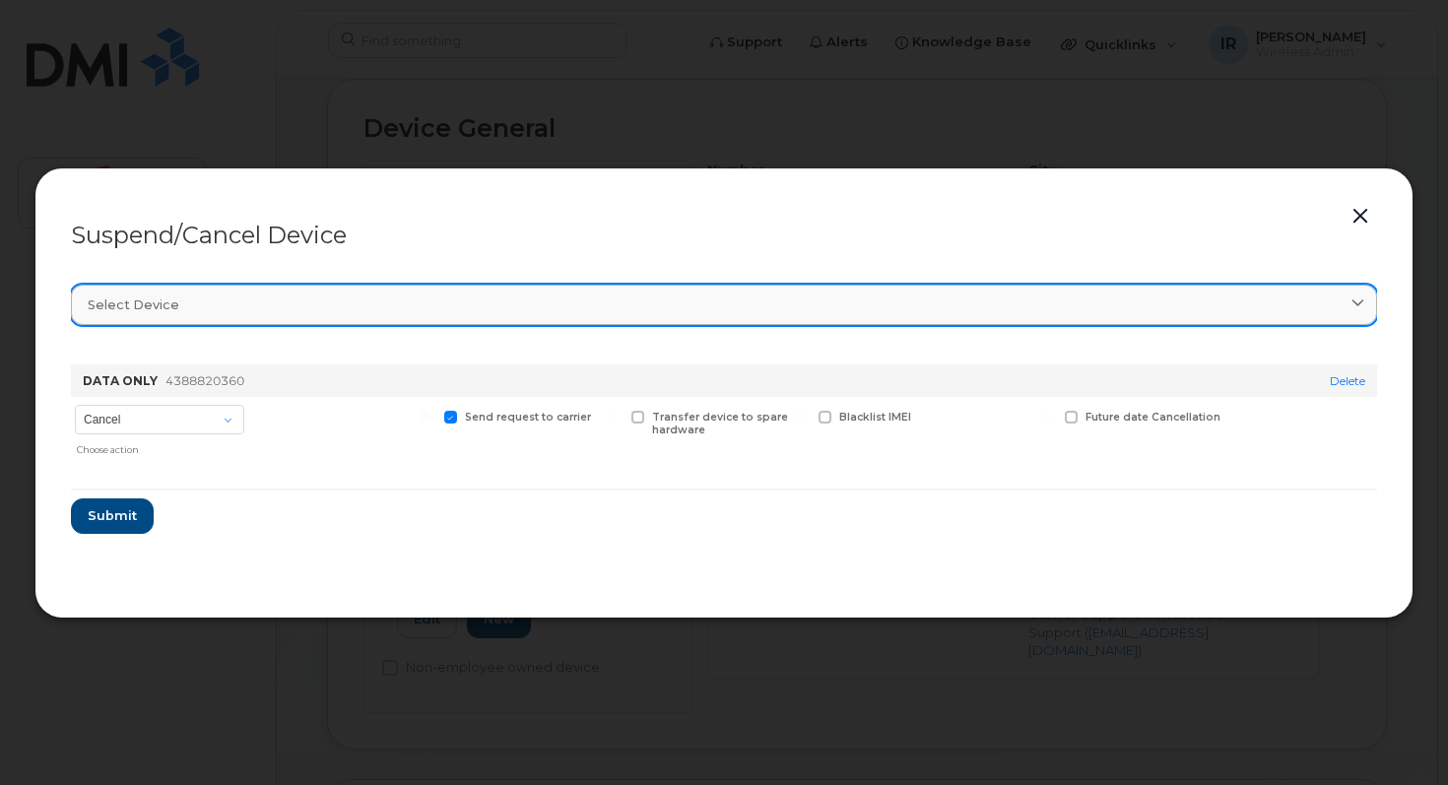
click at [199, 294] on link "Select device" at bounding box center [724, 305] width 1307 height 40
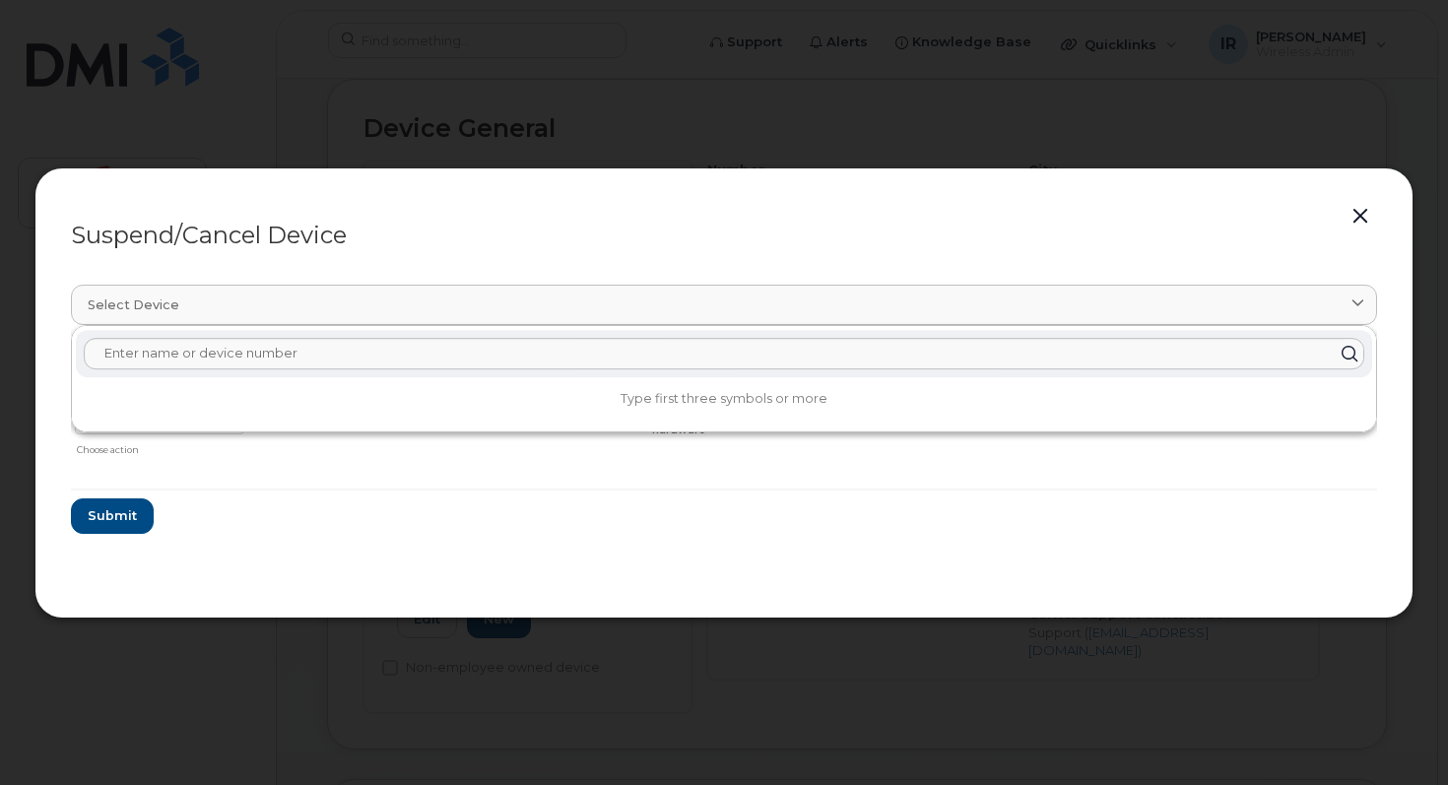
click at [1367, 213] on button "button" at bounding box center [1361, 217] width 30 height 28
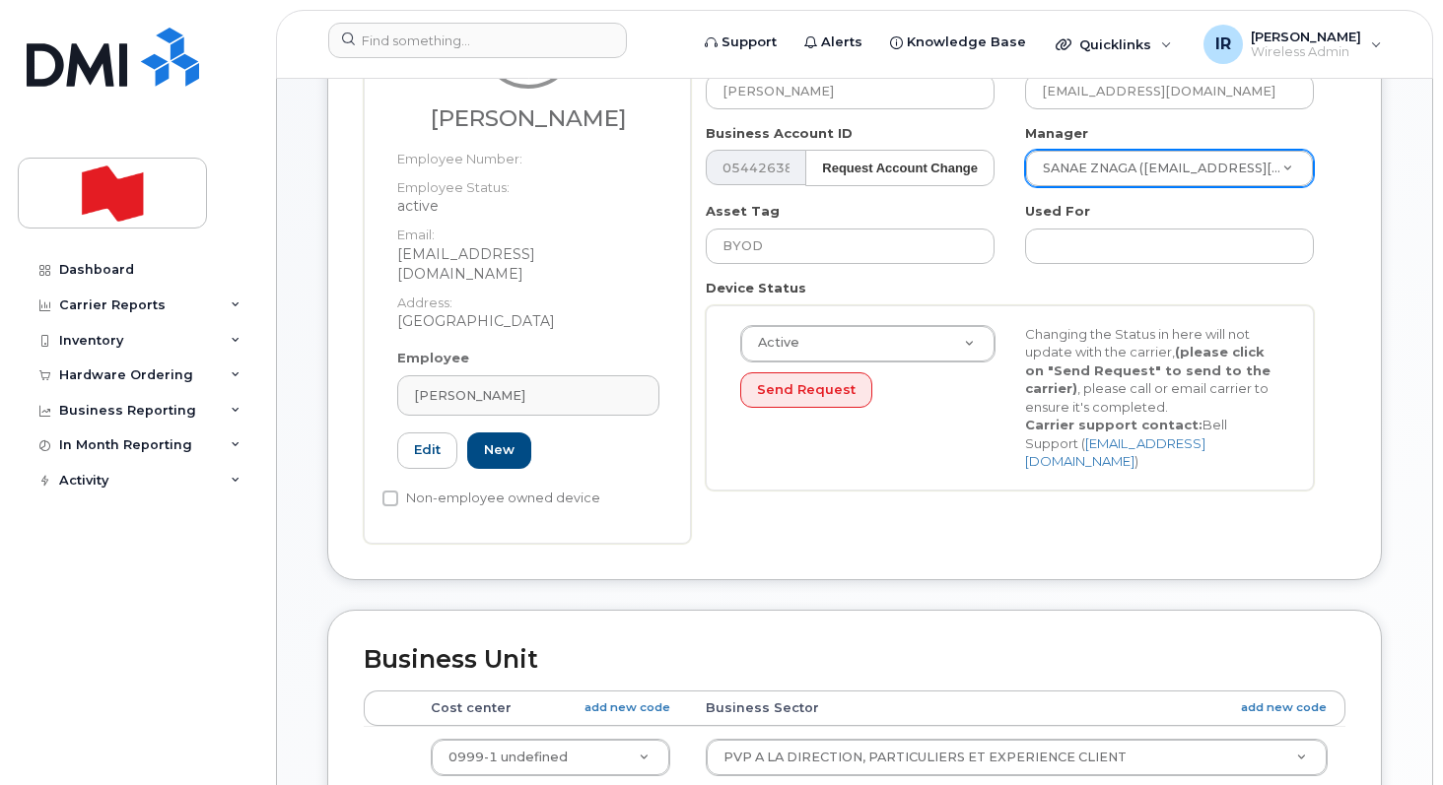
scroll to position [308, 0]
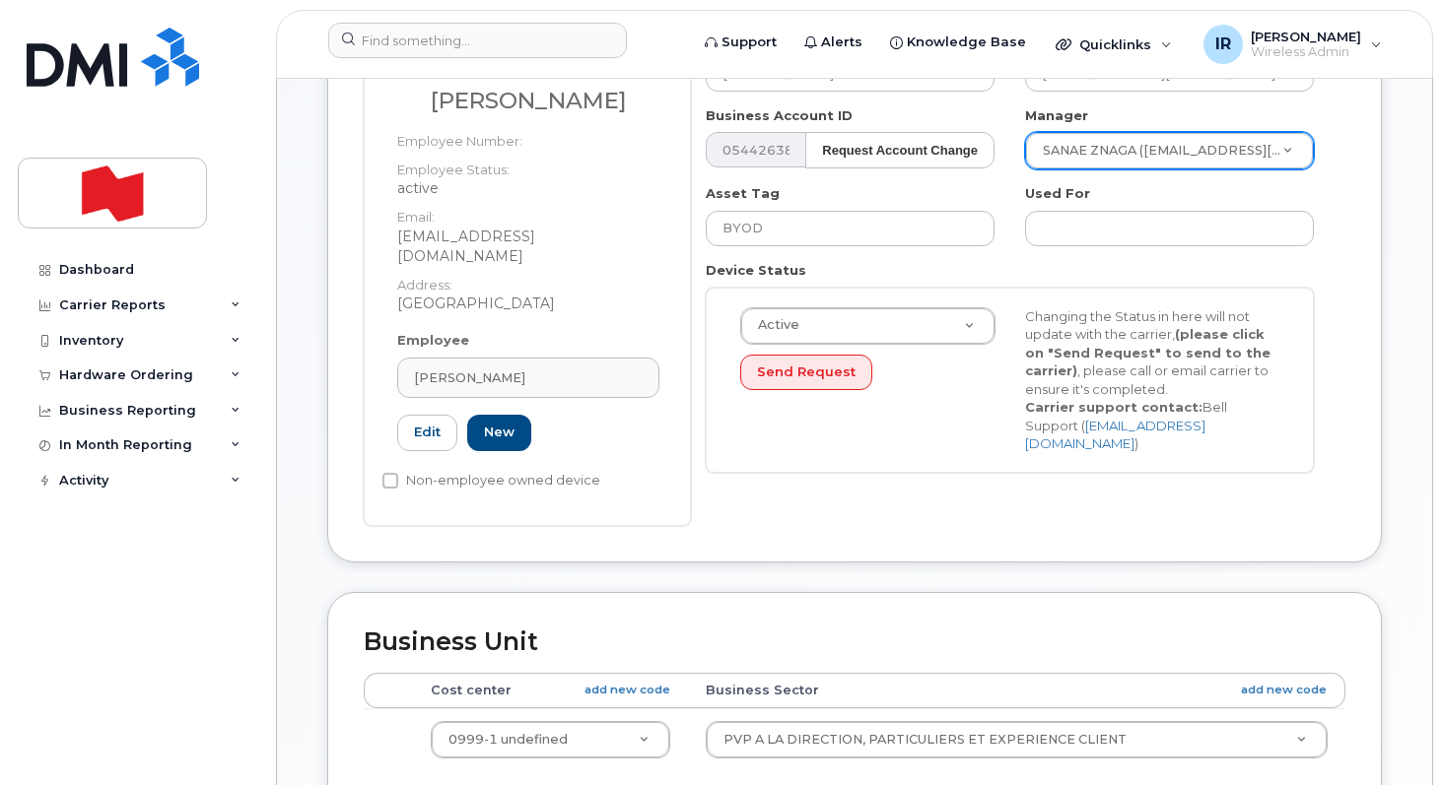
click at [595, 592] on div "Business Unit Accounting Categories Rules Cost center add new code Business Sec…" at bounding box center [854, 746] width 1054 height 309
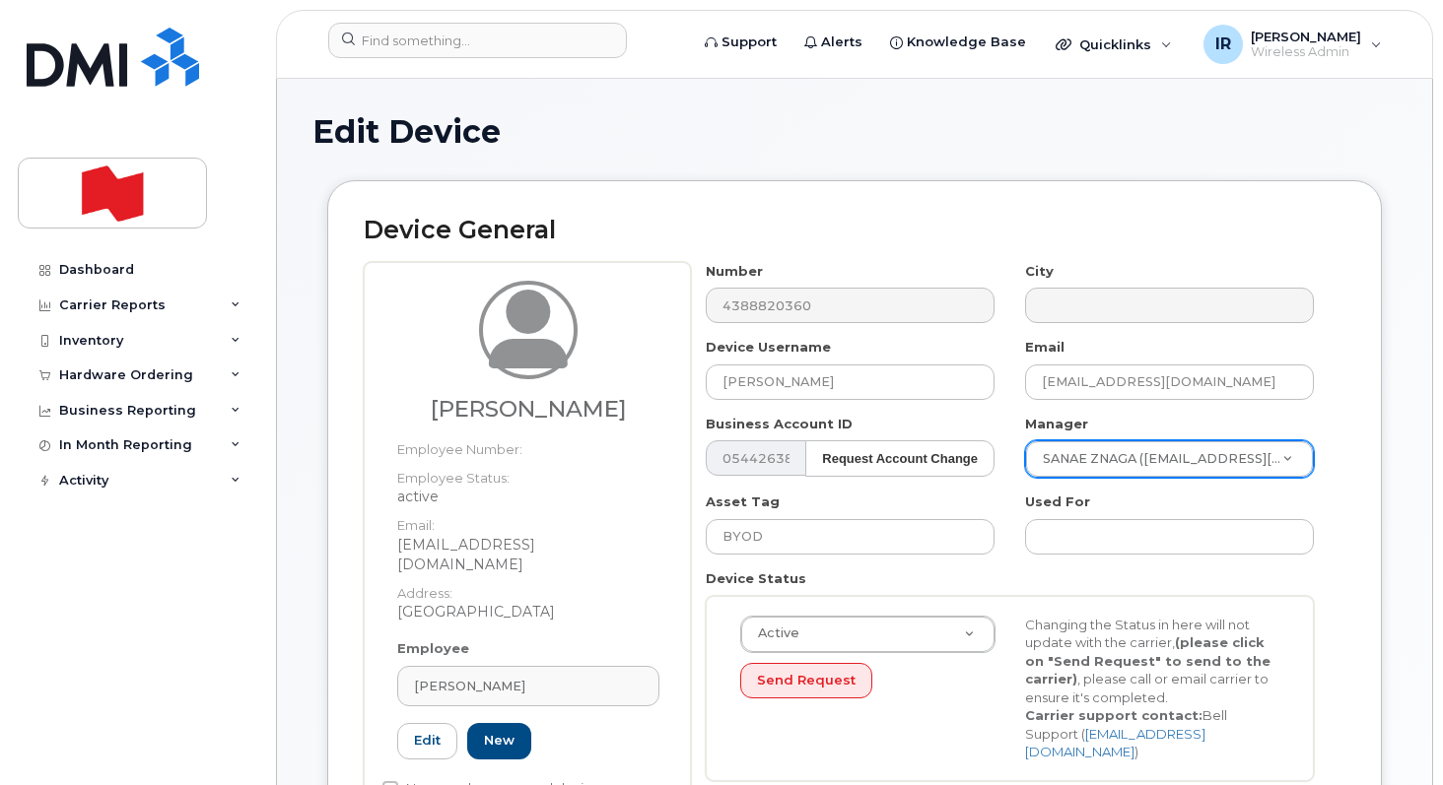
click at [910, 153] on div "Edit Device" at bounding box center [854, 147] width 1084 height 66
click at [901, 153] on div "Edit Device" at bounding box center [854, 147] width 1084 height 66
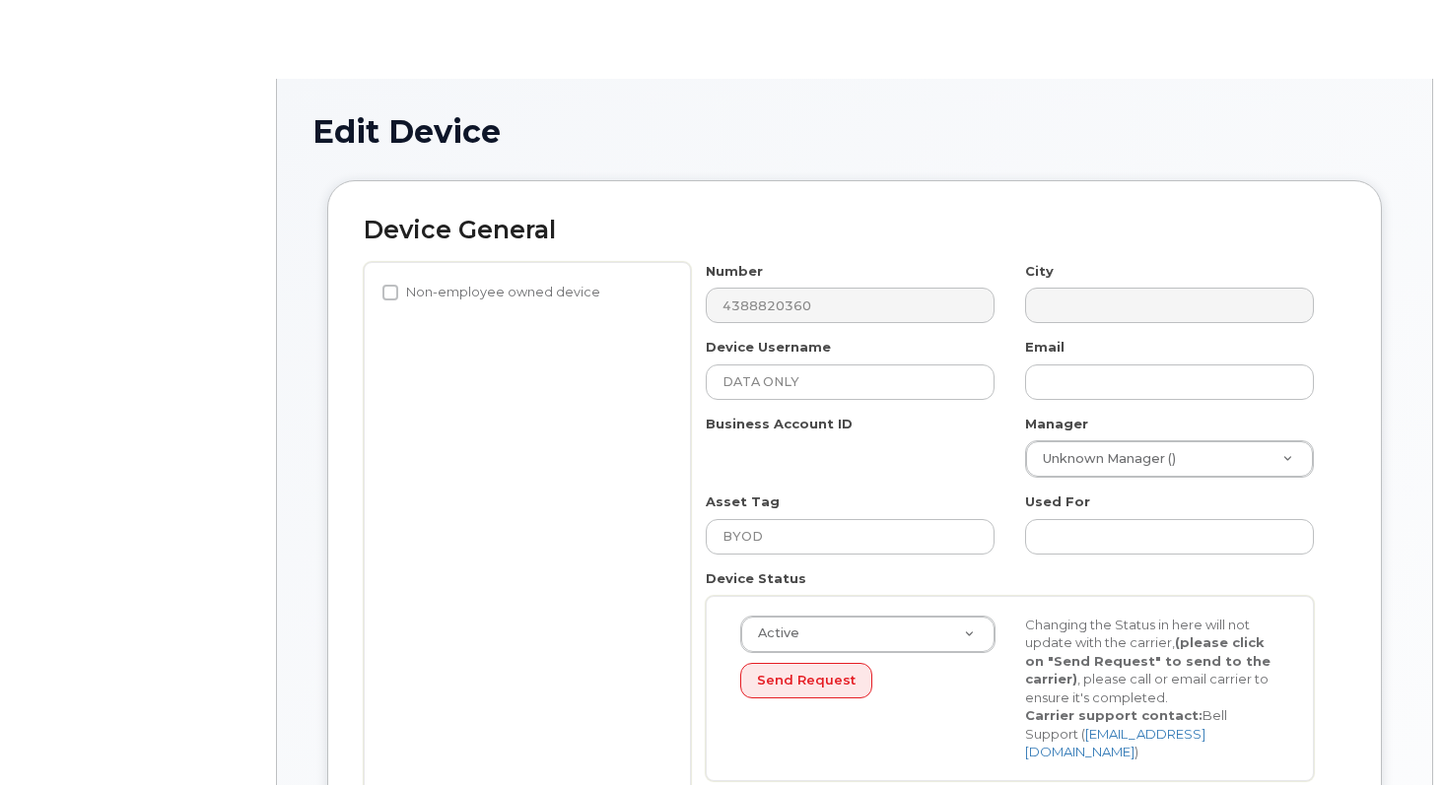
select select "22916206"
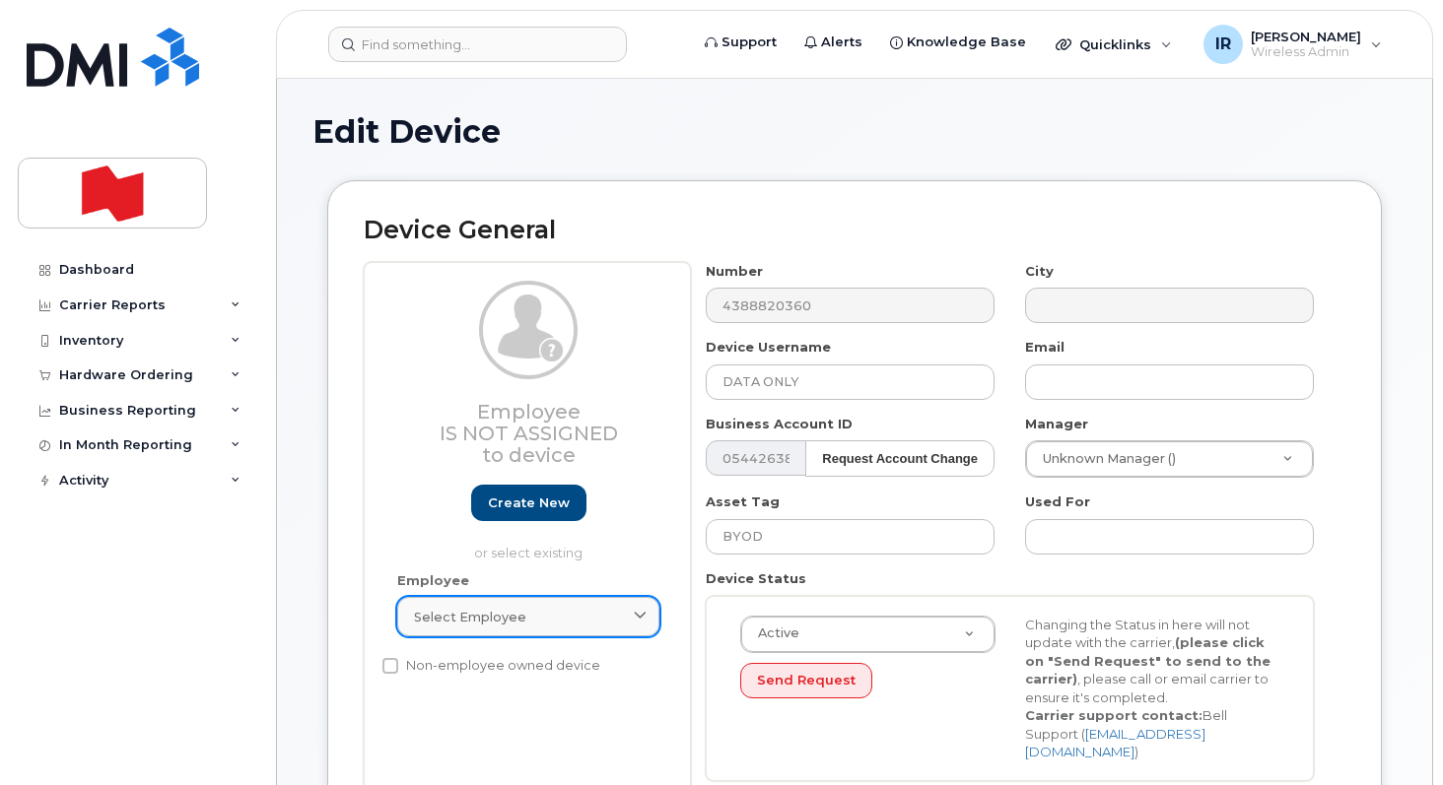
click at [519, 631] on link "Select employee" at bounding box center [528, 616] width 262 height 39
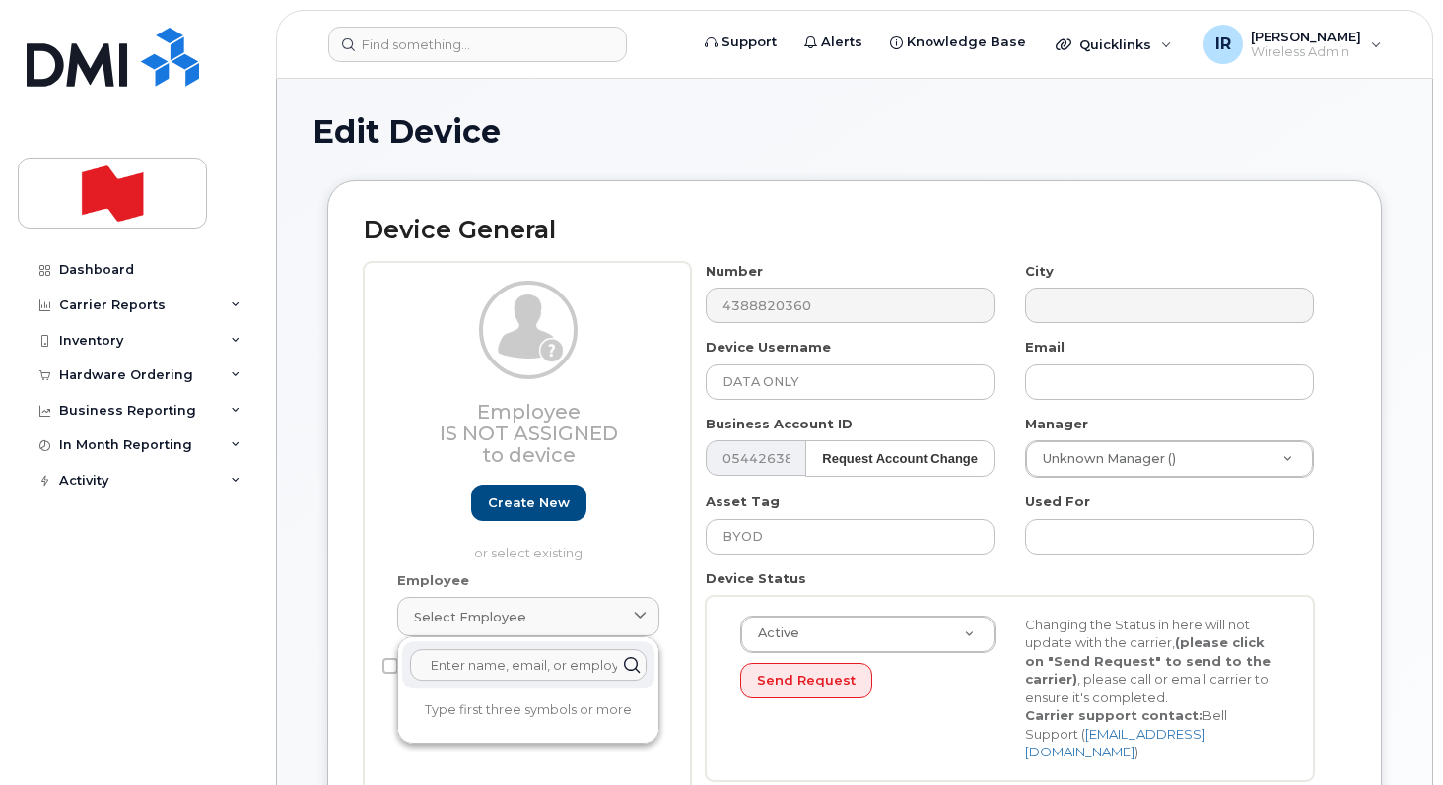
click at [511, 670] on input "text" at bounding box center [528, 665] width 236 height 32
paste input "Sanae.Znaga@bnc.ca"
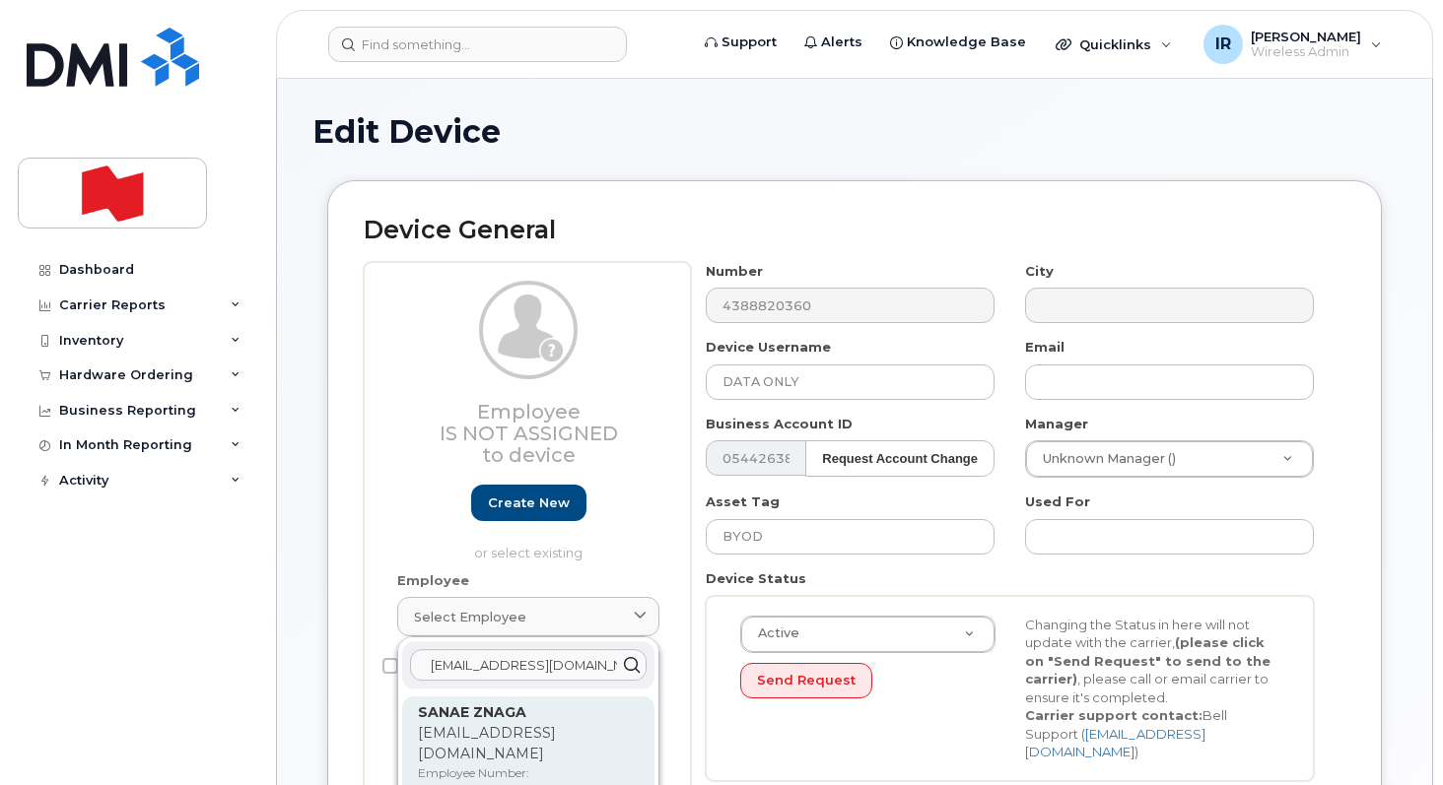
type input "Sanae.Znaga@bnc.ca"
click at [532, 712] on p "SANAE ZNAGA" at bounding box center [528, 713] width 221 height 21
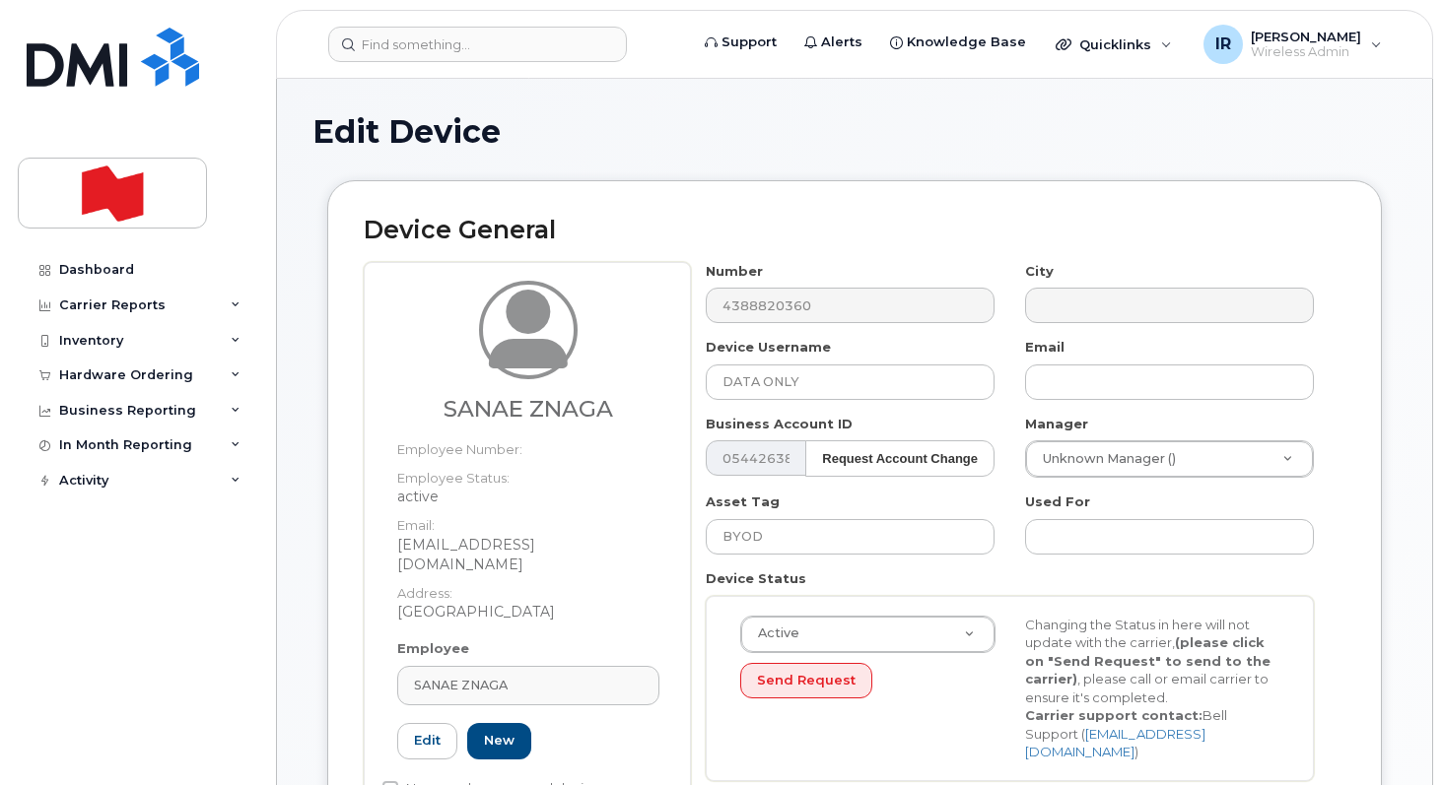
type input "sanae.znaga@bnc.ca"
click at [525, 676] on div "SANAE ZNAGA" at bounding box center [528, 685] width 229 height 19
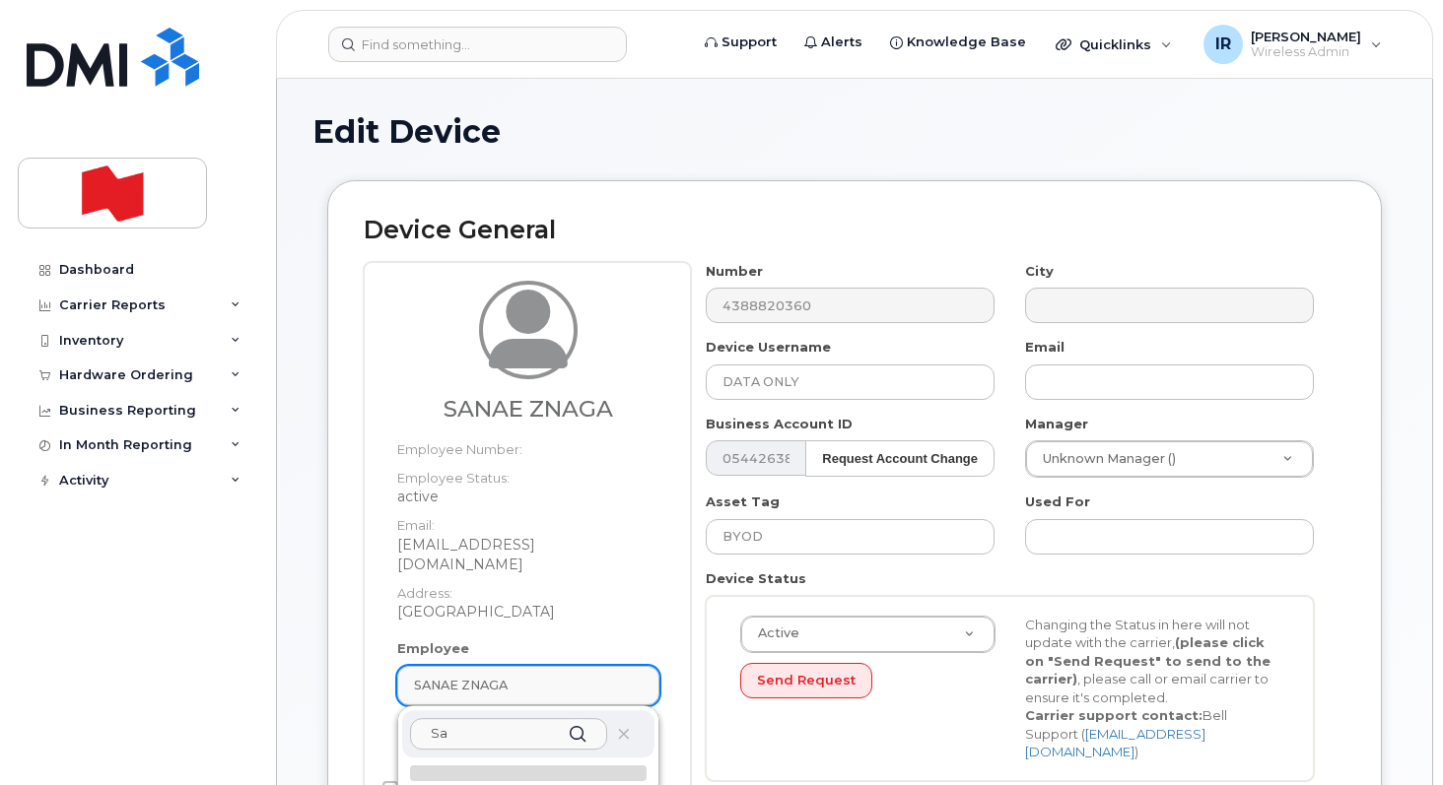
type input "S"
paste input "[EMAIL_ADDRESS][DOMAIN_NAME]"
type input "[EMAIL_ADDRESS][DOMAIN_NAME]"
click at [479, 772] on strong "[PERSON_NAME]" at bounding box center [479, 781] width 123 height 18
type input "[PERSON_NAME]"
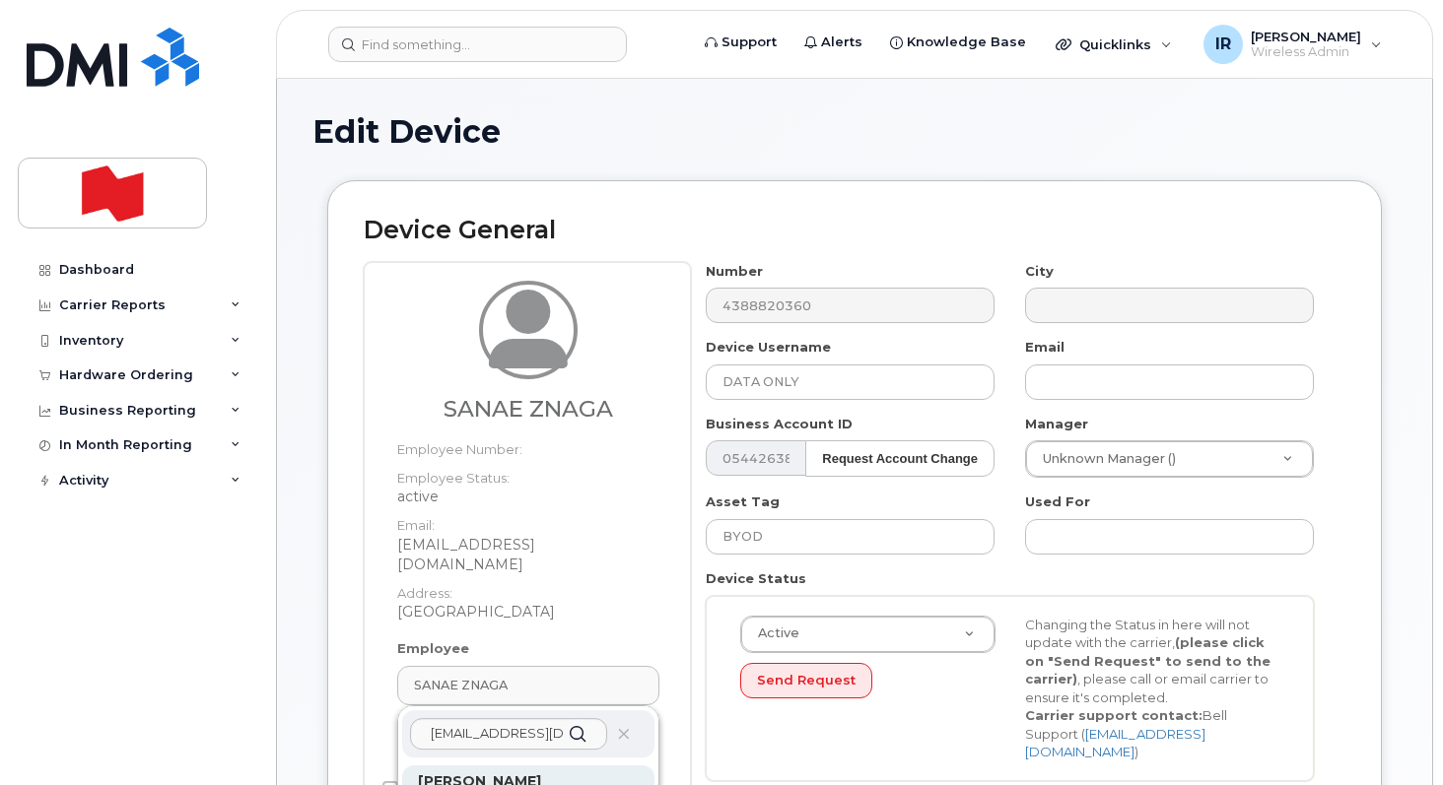
type input "[EMAIL_ADDRESS][DOMAIN_NAME]"
type input "22916643"
select select "22917077"
type input "[EMAIL_ADDRESS][DOMAIN_NAME]"
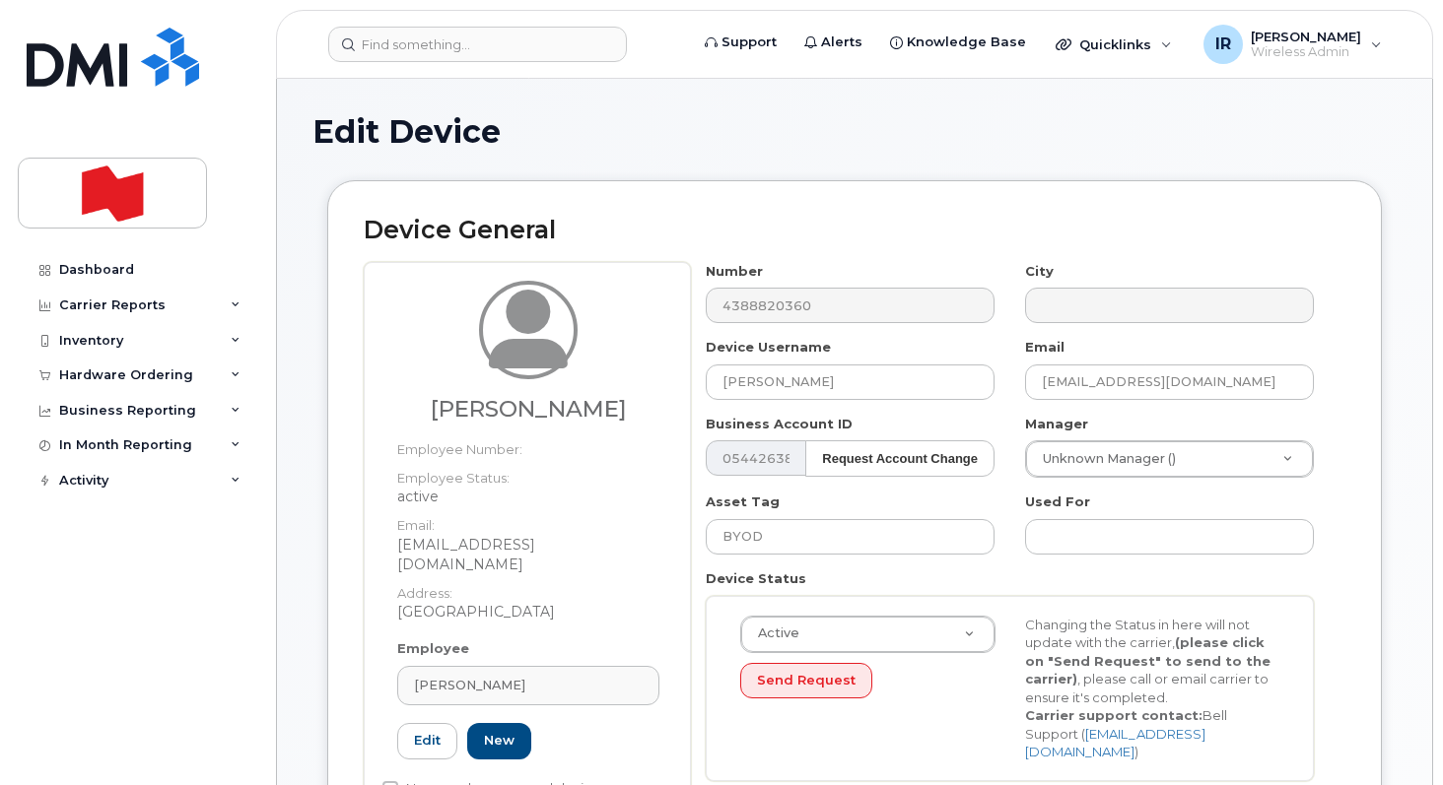
click at [1182, 145] on h1 "Edit Device" at bounding box center [854, 131] width 1084 height 34
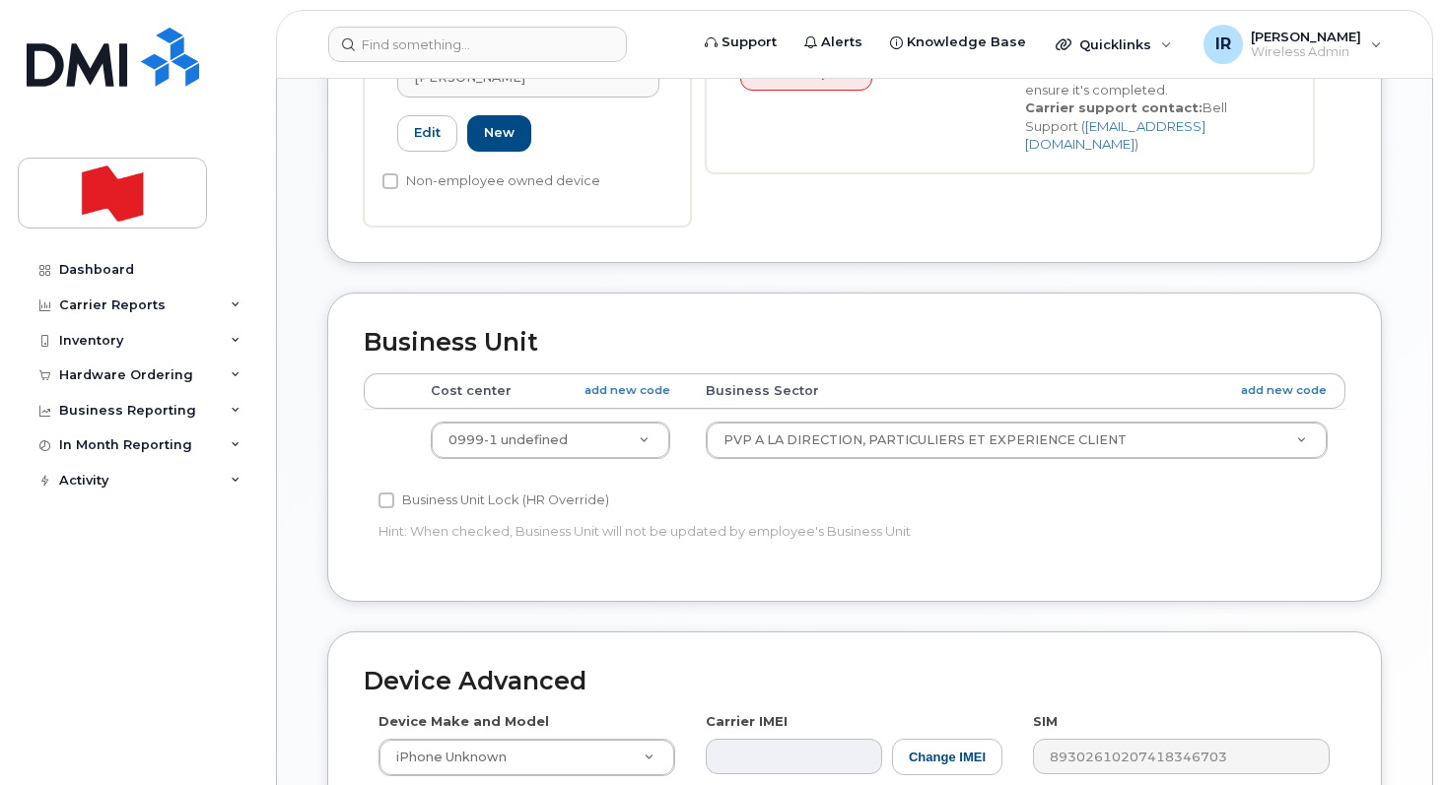
scroll to position [614, 0]
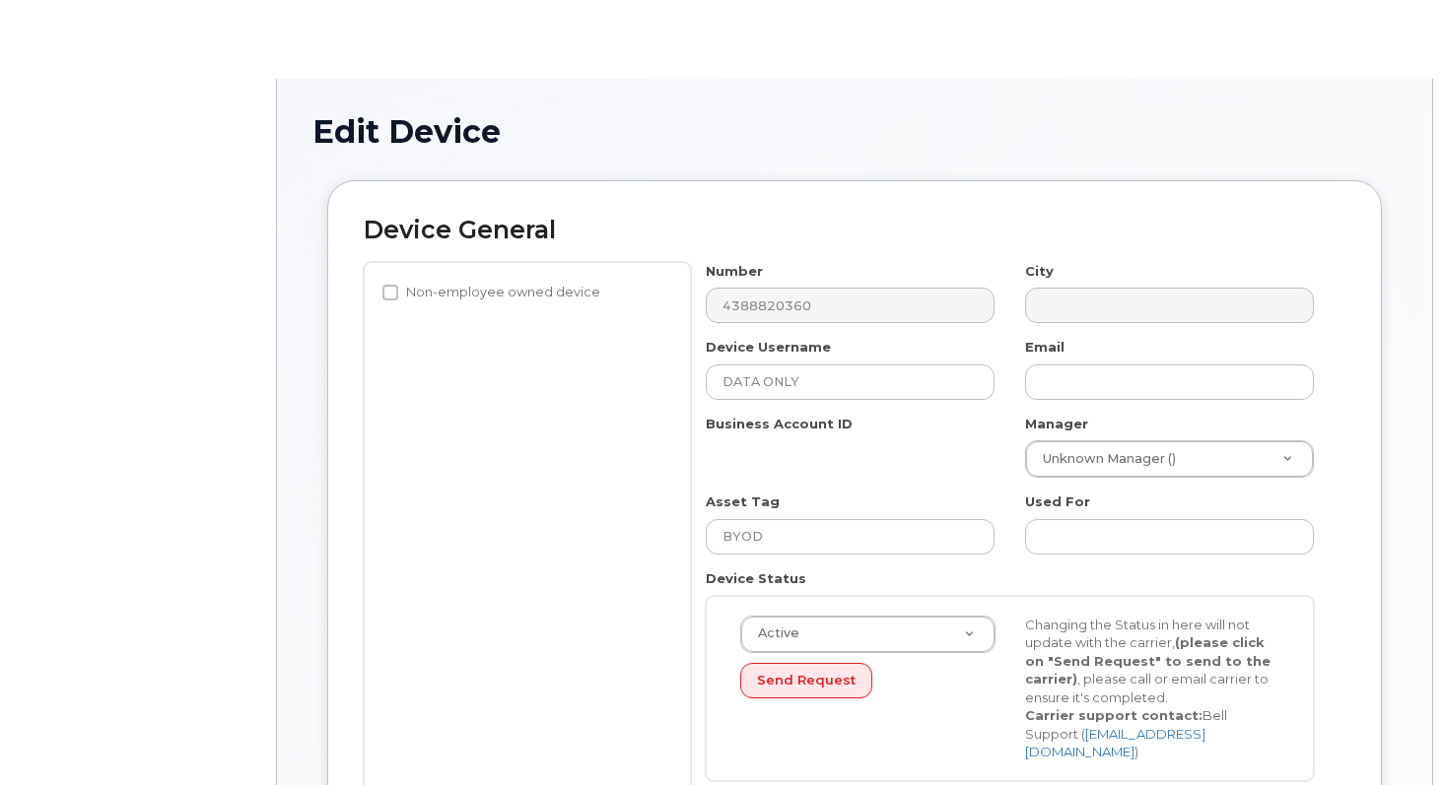
select select "22916206"
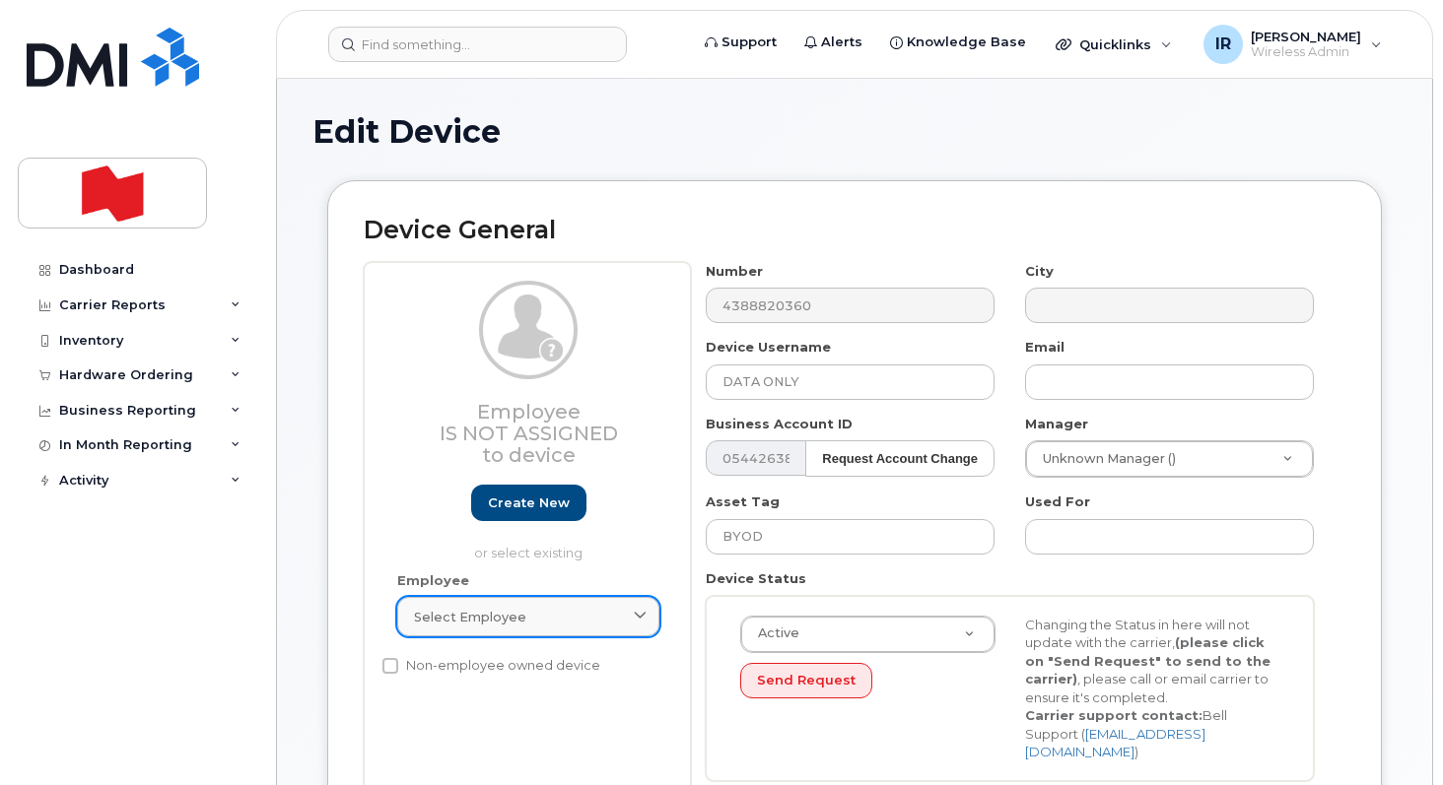
click at [556, 626] on div "Select employee" at bounding box center [528, 617] width 229 height 19
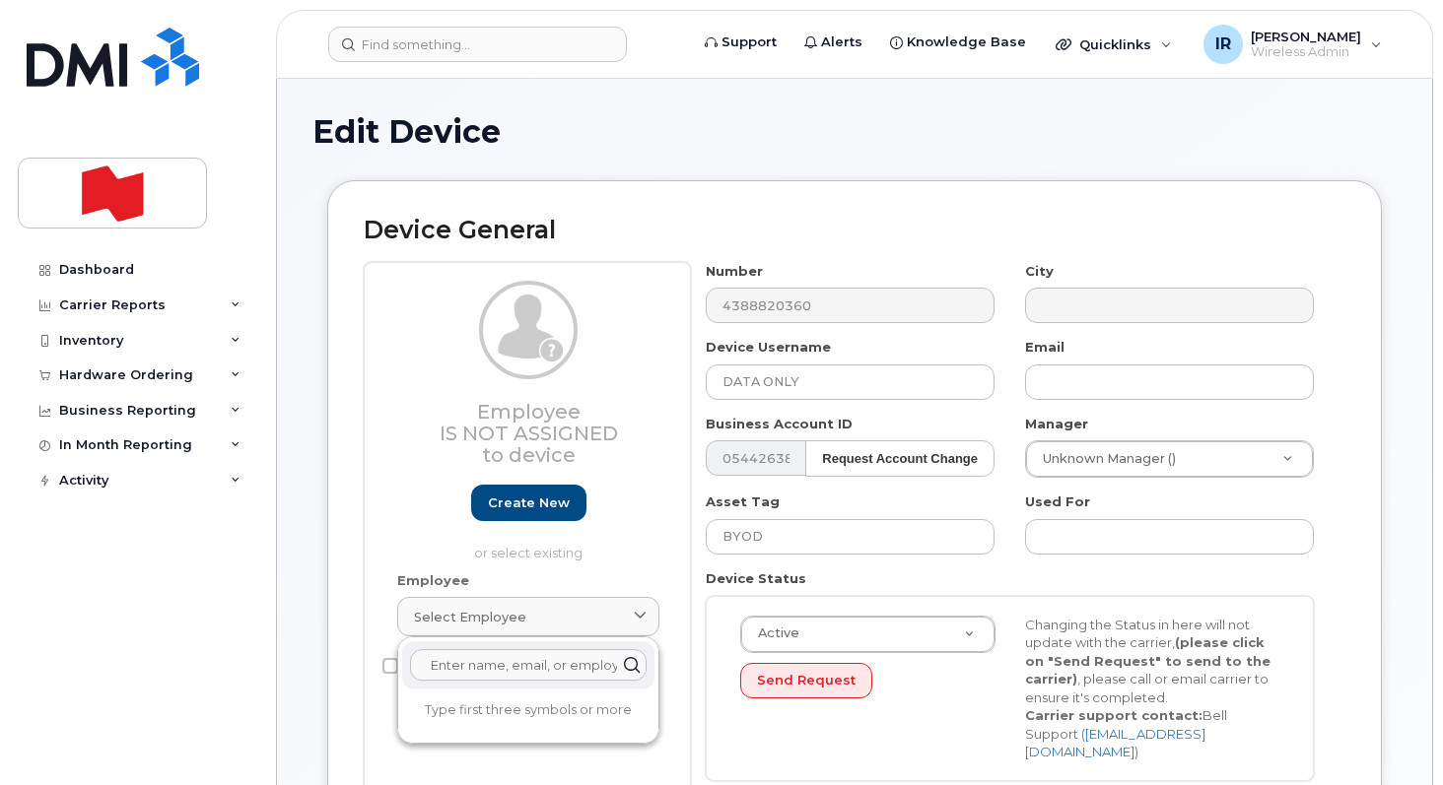
click at [494, 663] on input "text" at bounding box center [528, 665] width 236 height 32
paste input "[EMAIL_ADDRESS][DOMAIN_NAME]"
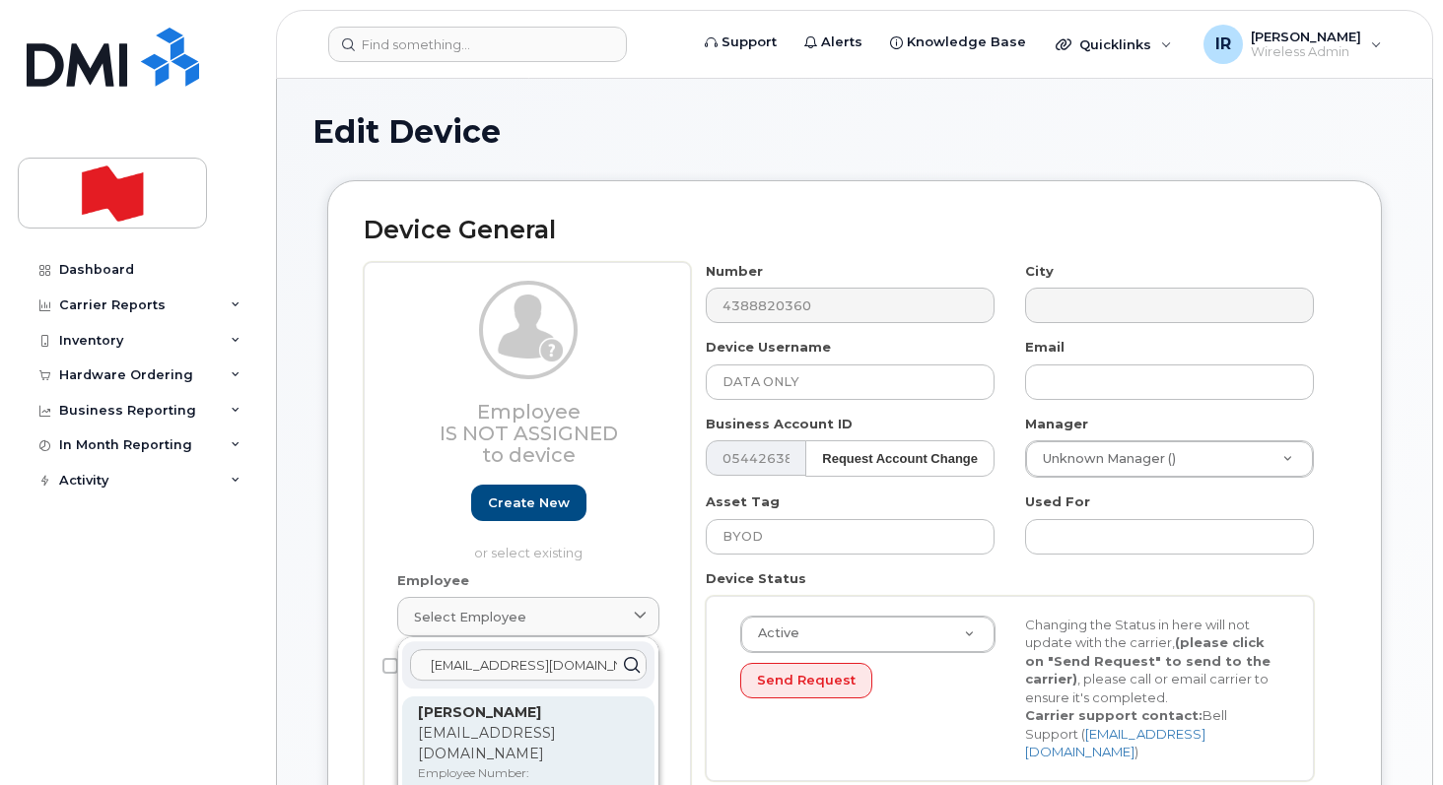
type input "[EMAIL_ADDRESS][DOMAIN_NAME]"
click at [507, 721] on strong "[PERSON_NAME]" at bounding box center [479, 713] width 123 height 18
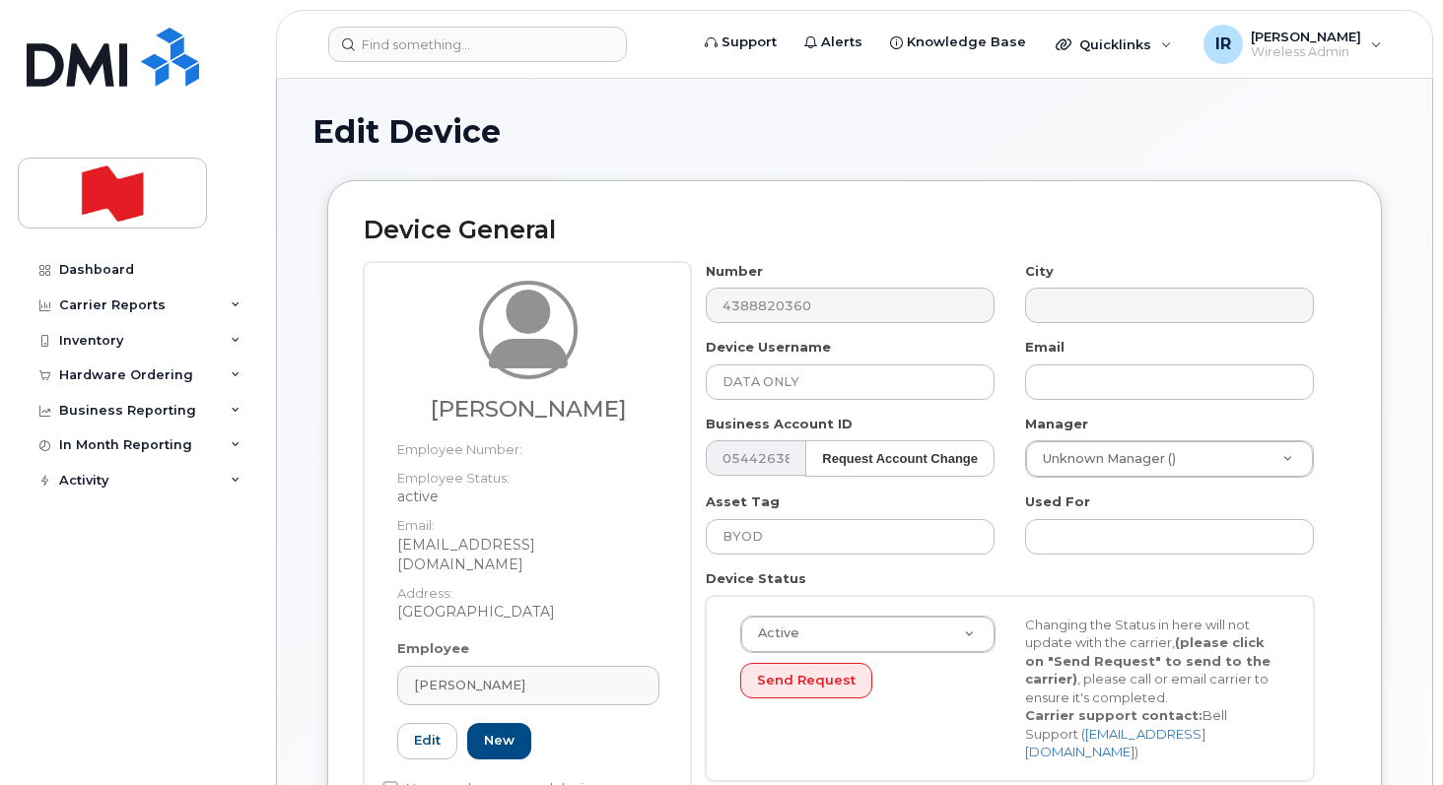
type input "[PERSON_NAME]"
type input "[EMAIL_ADDRESS][DOMAIN_NAME]"
type input "22916643"
select select "22917077"
type input "[EMAIL_ADDRESS][DOMAIN_NAME]"
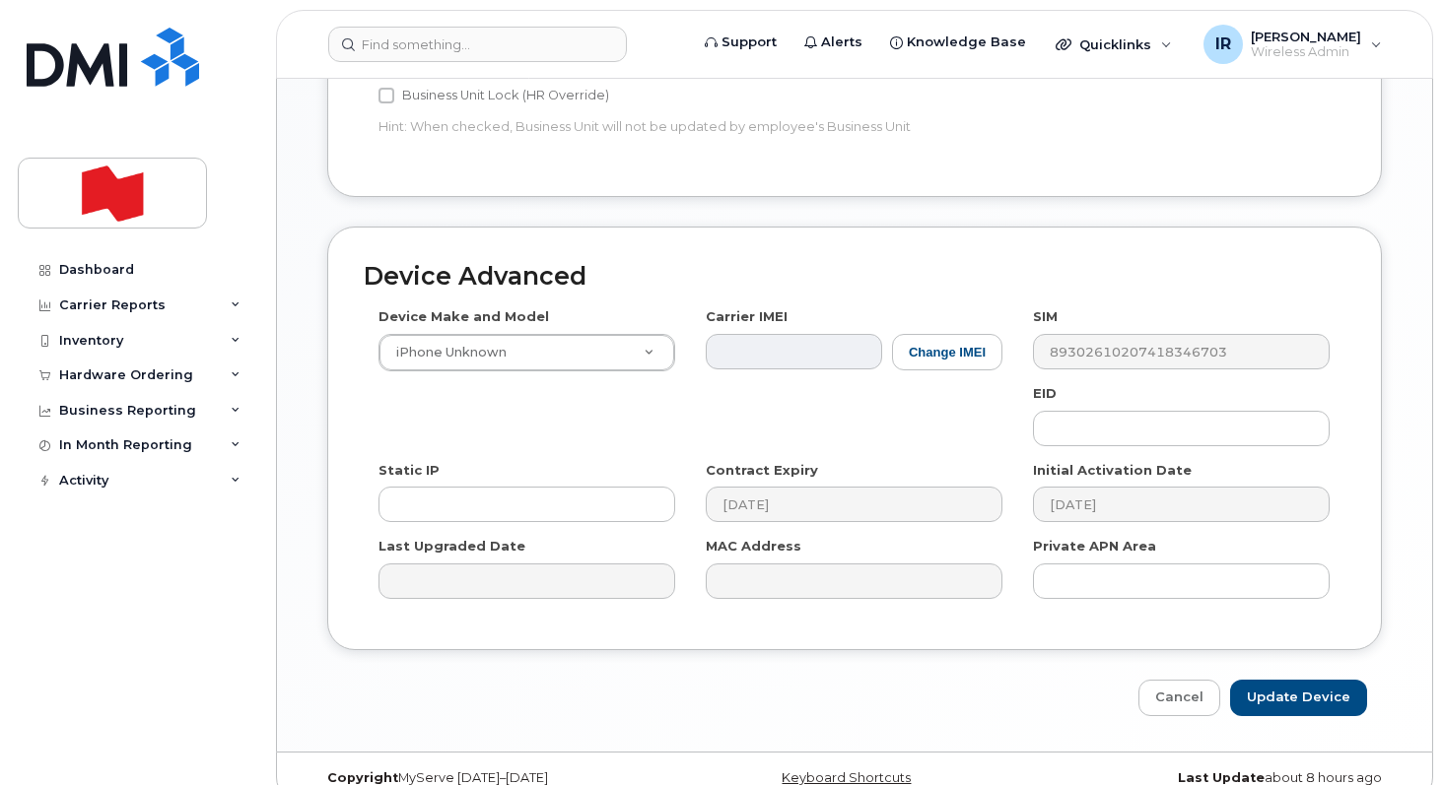
scroll to position [1022, 0]
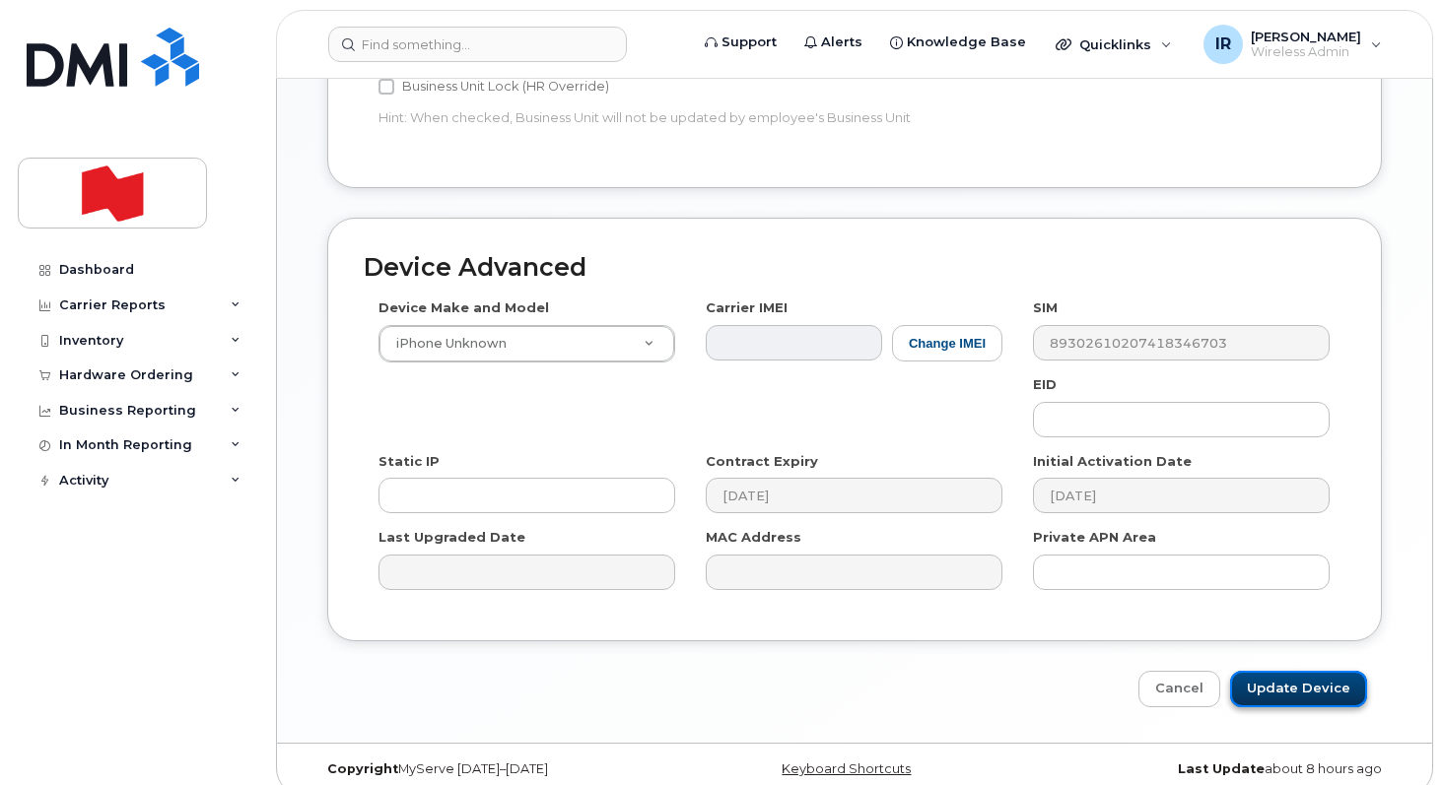
click at [1302, 671] on input "Update Device" at bounding box center [1298, 689] width 137 height 36
type input "Saving..."
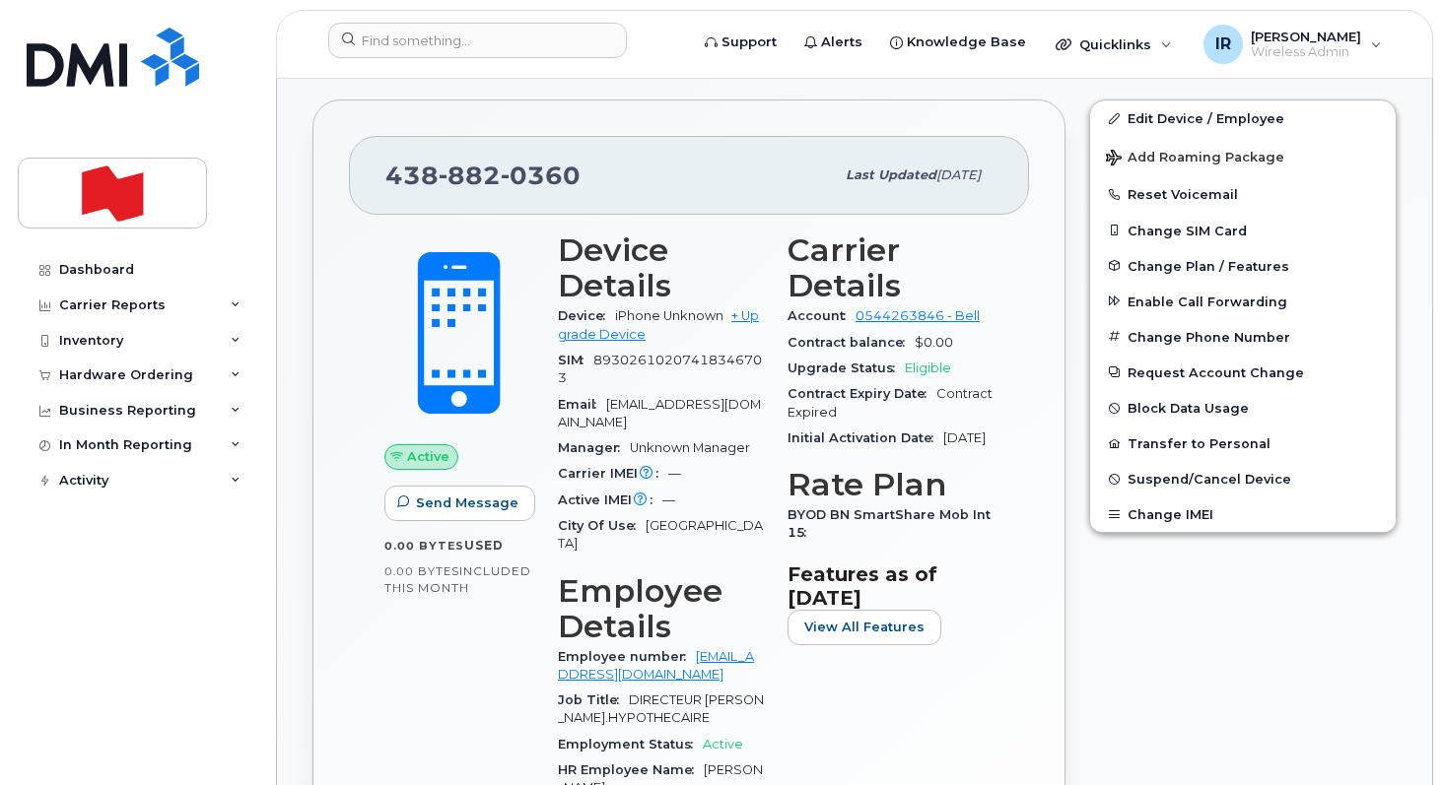
scroll to position [621, 0]
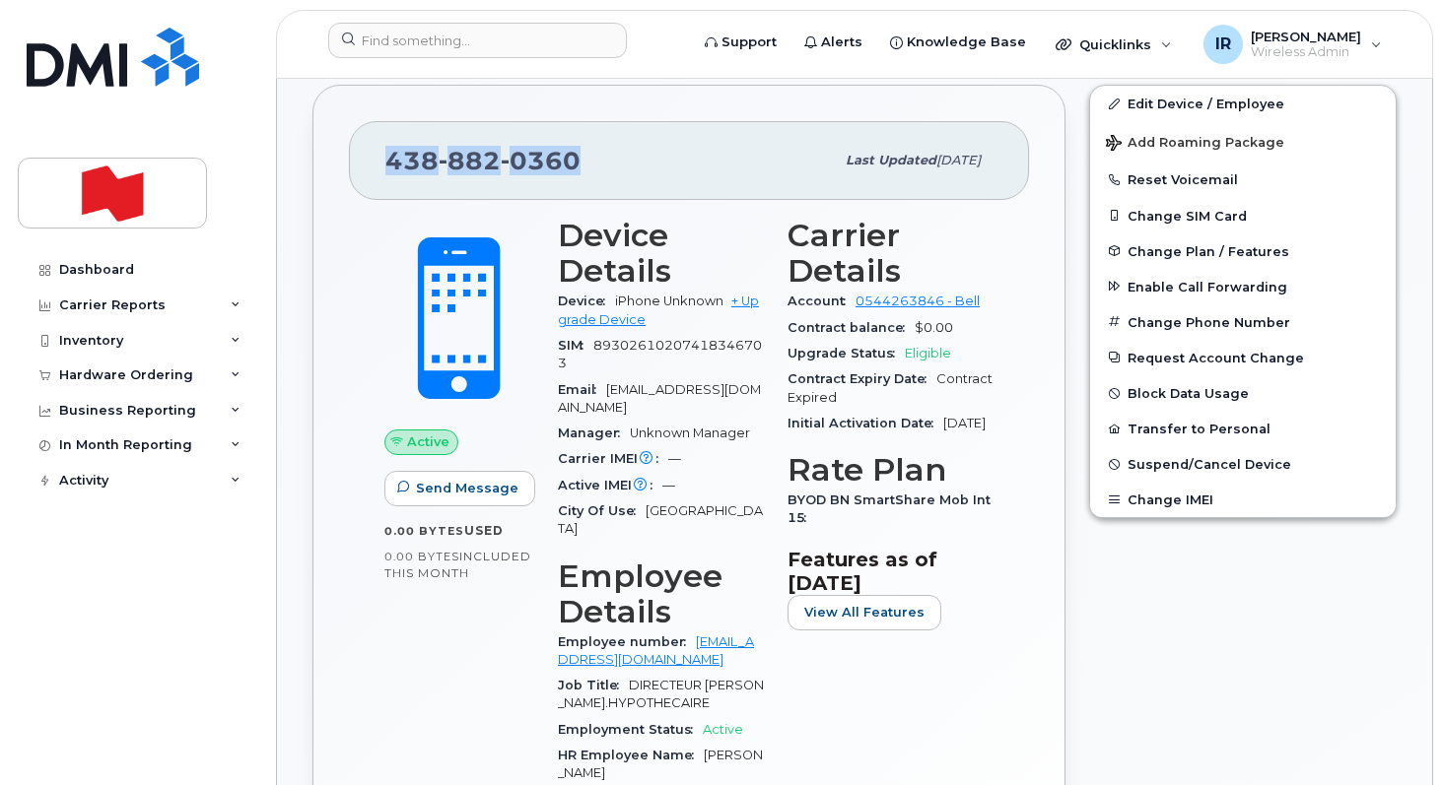
drag, startPoint x: 604, startPoint y: 167, endPoint x: 387, endPoint y: 160, distance: 216.9
click at [387, 160] on div "[PHONE_NUMBER]" at bounding box center [609, 160] width 448 height 41
copy span "[PHONE_NUMBER]"
drag, startPoint x: 387, startPoint y: 160, endPoint x: 276, endPoint y: 160, distance: 111.3
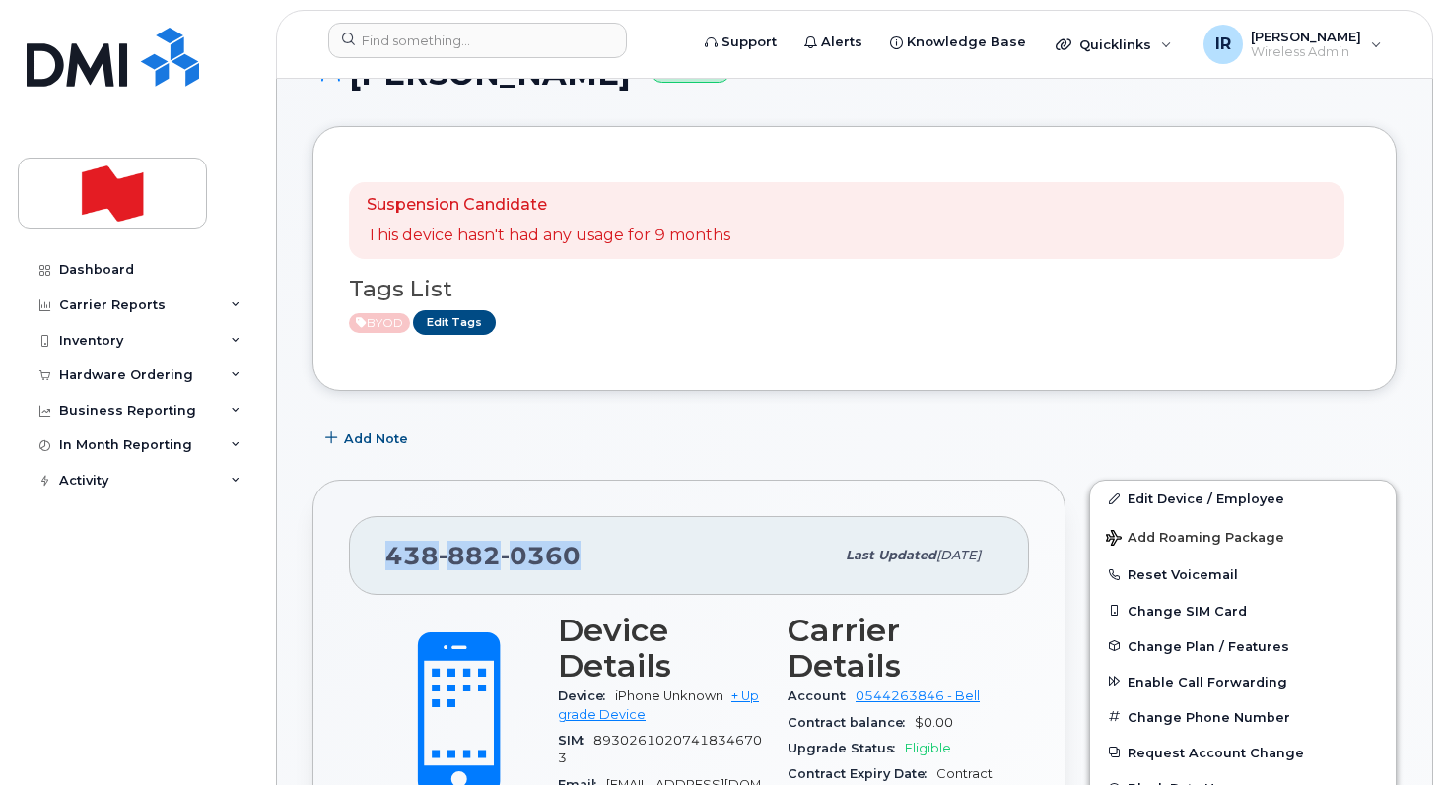
scroll to position [227, 0]
click at [442, 580] on div "[PHONE_NUMBER] Last updated [DATE]" at bounding box center [689, 554] width 680 height 79
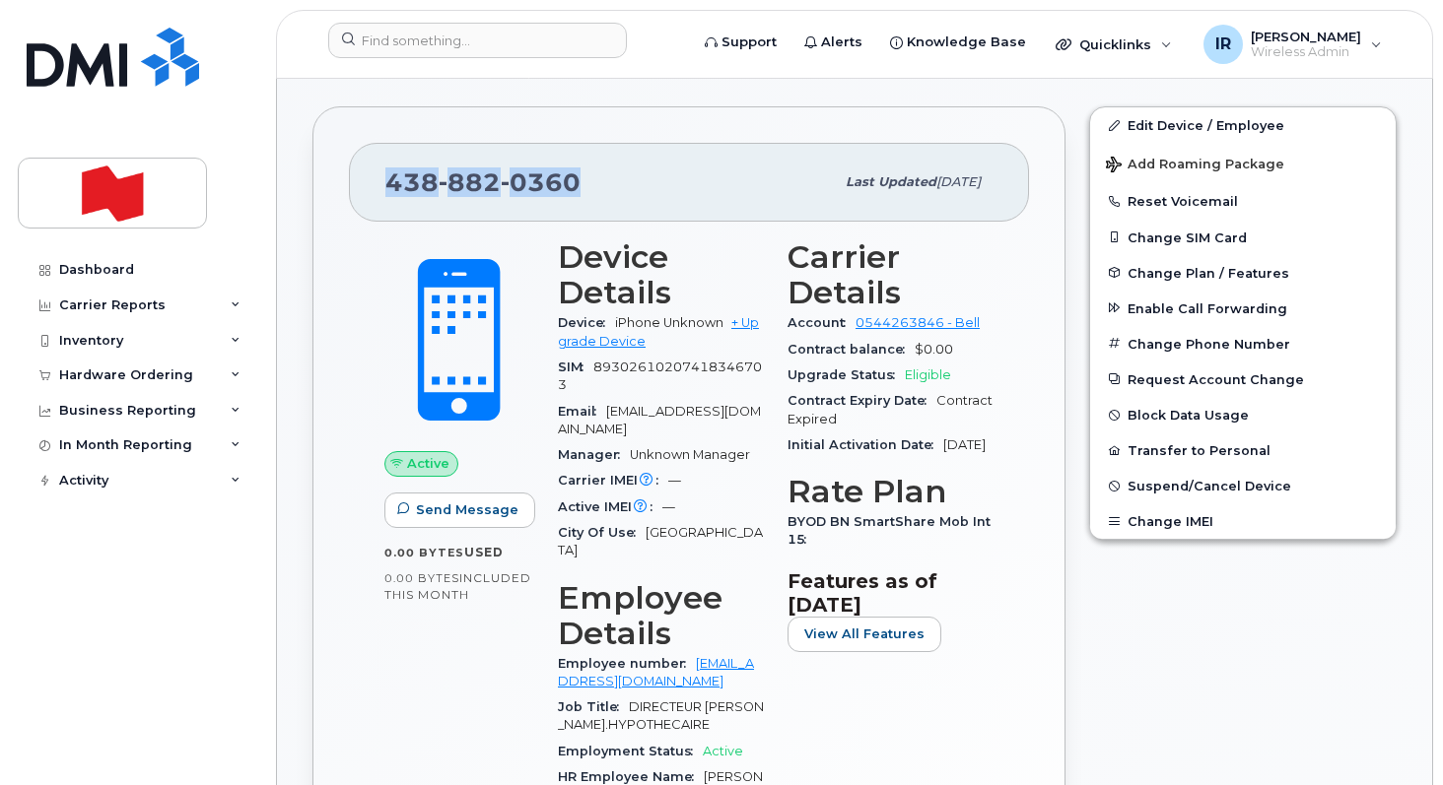
scroll to position [563, 0]
